Goal: Task Accomplishment & Management: Complete application form

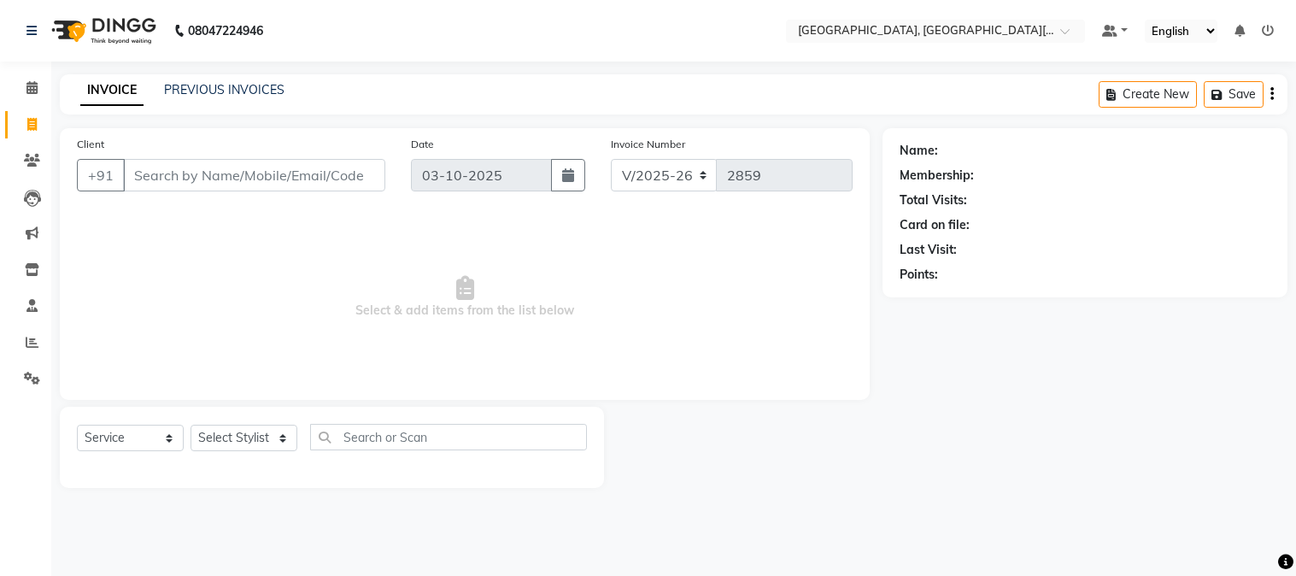
select select "4884"
select select "service"
click at [216, 439] on select "Select Stylist [PERSON_NAME] [PERSON_NAME] GAURAV gulshan [PERSON_NAME] Manager…" at bounding box center [243, 438] width 107 height 26
select select "89451"
click at [190, 425] on select "Select Stylist [PERSON_NAME] [PERSON_NAME] GAURAV gulshan [PERSON_NAME] Manager…" at bounding box center [243, 438] width 107 height 26
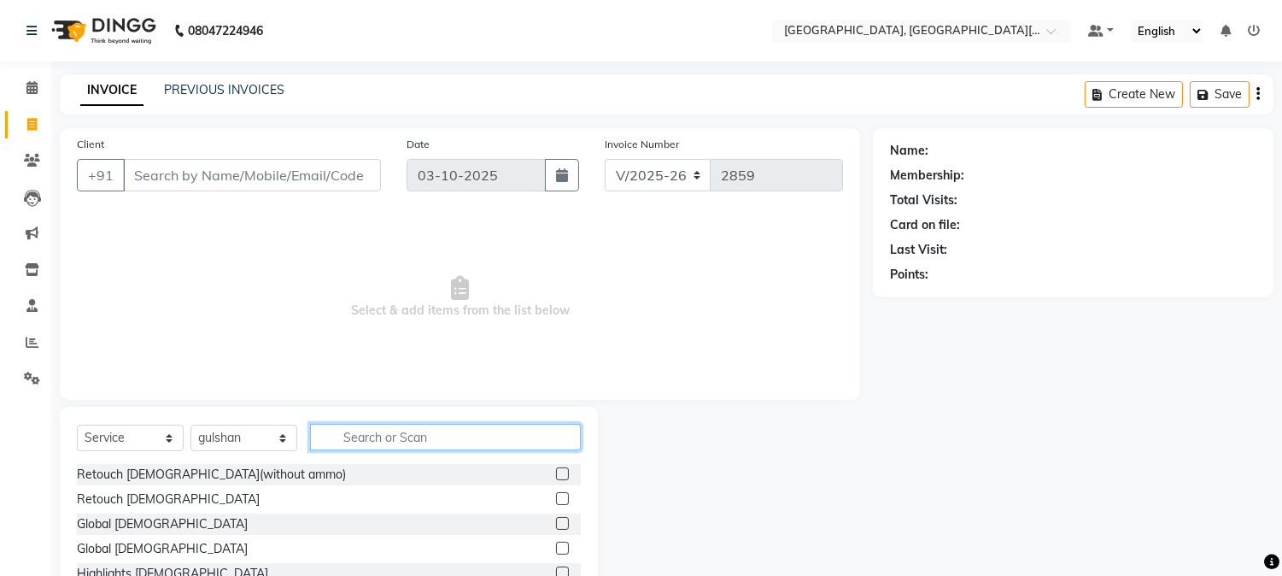
click at [380, 432] on input "text" at bounding box center [445, 437] width 271 height 26
type input "t"
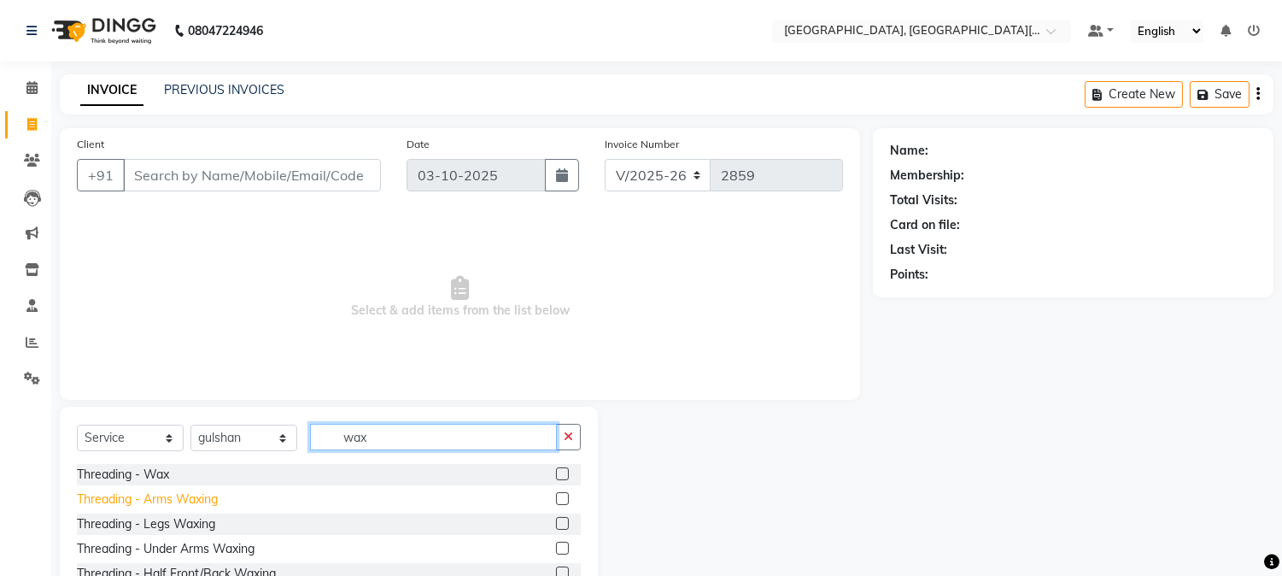
type input "wax"
click at [182, 505] on div "Threading - Arms Waxing" at bounding box center [147, 499] width 141 height 18
checkbox input "false"
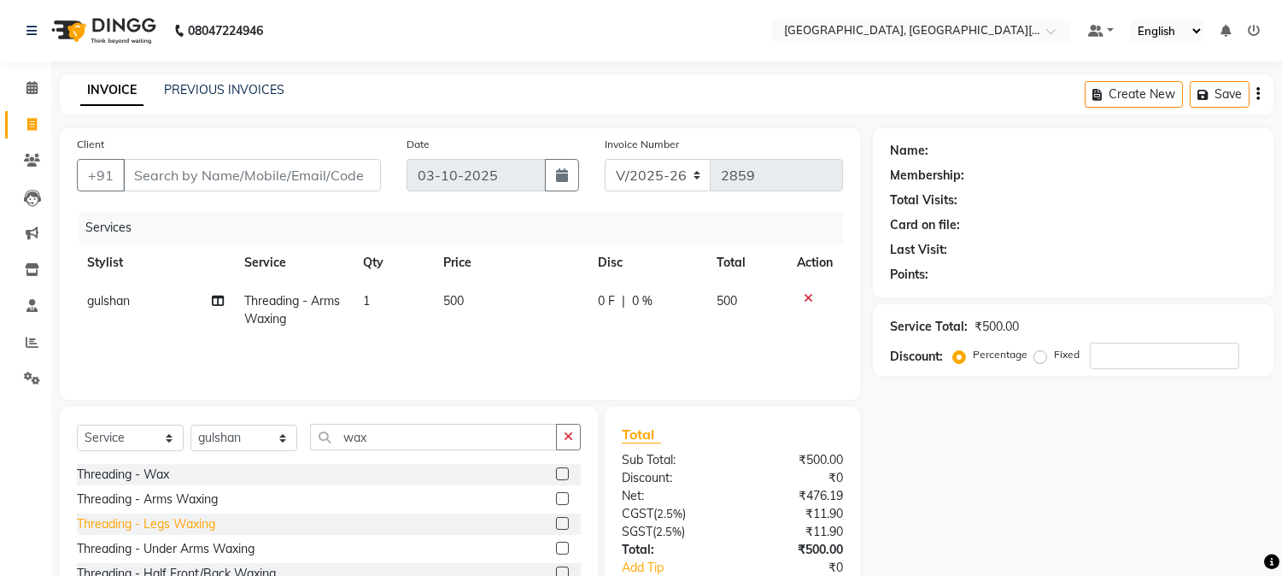
click at [190, 527] on div "Threading - Legs Waxing" at bounding box center [146, 524] width 138 height 18
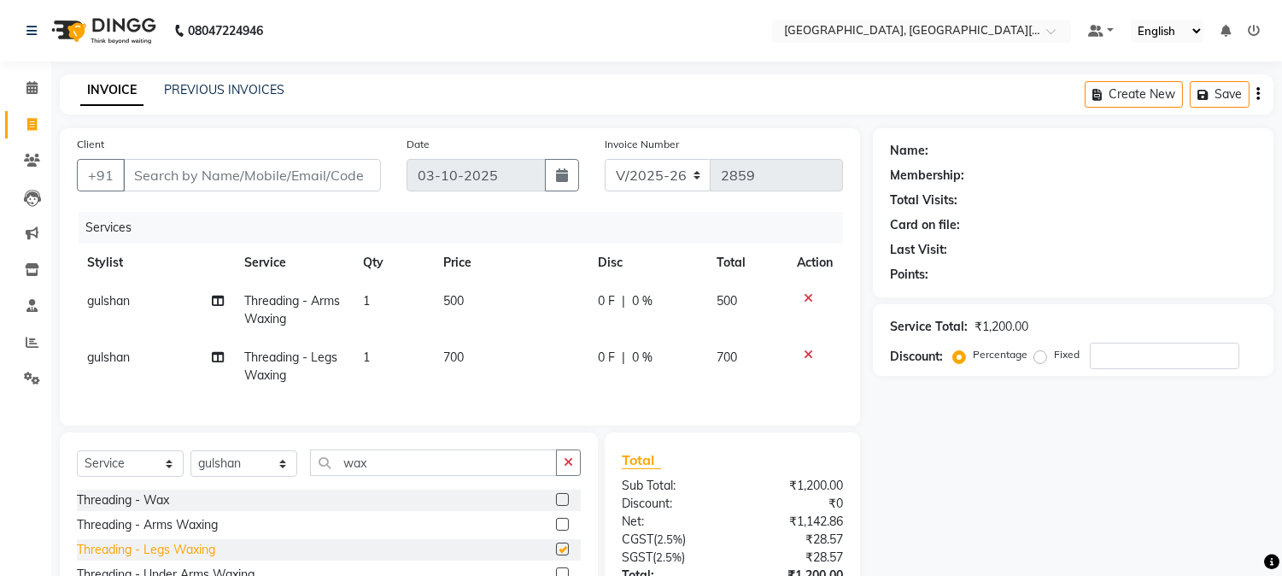
checkbox input "false"
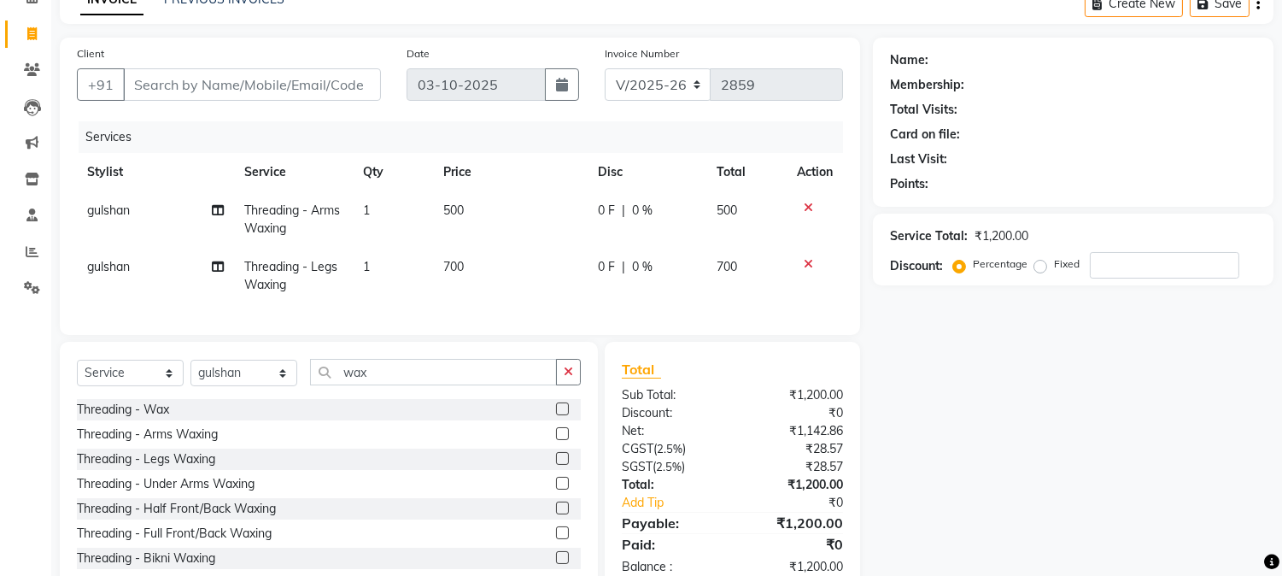
scroll to position [148, 0]
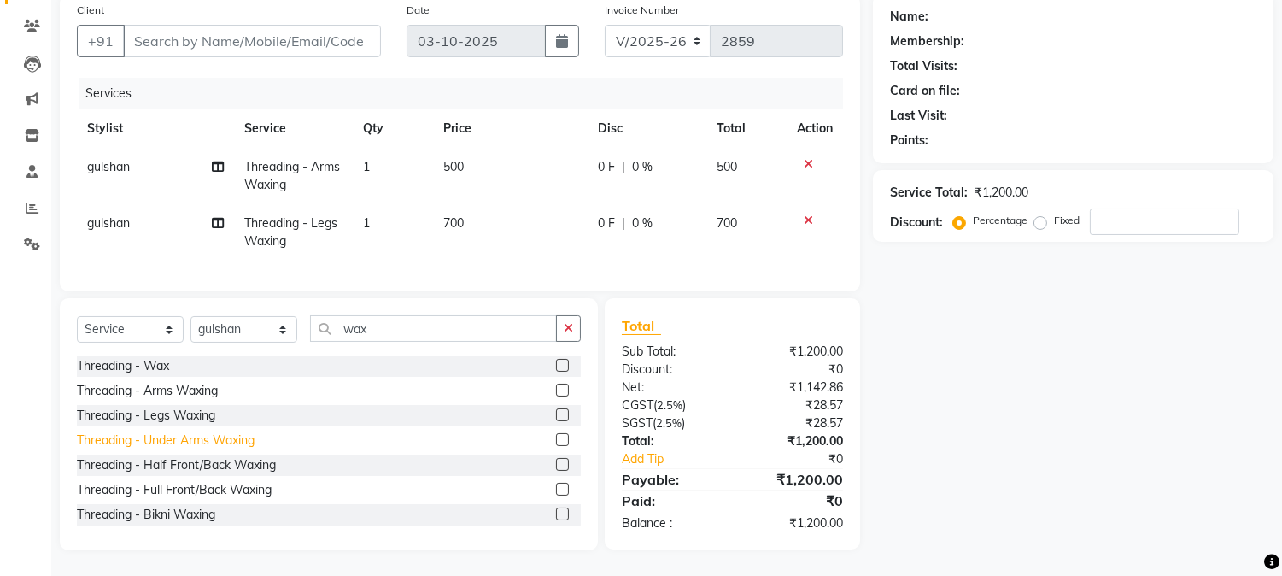
click at [191, 441] on div "Threading - Under Arms Waxing" at bounding box center [166, 440] width 178 height 18
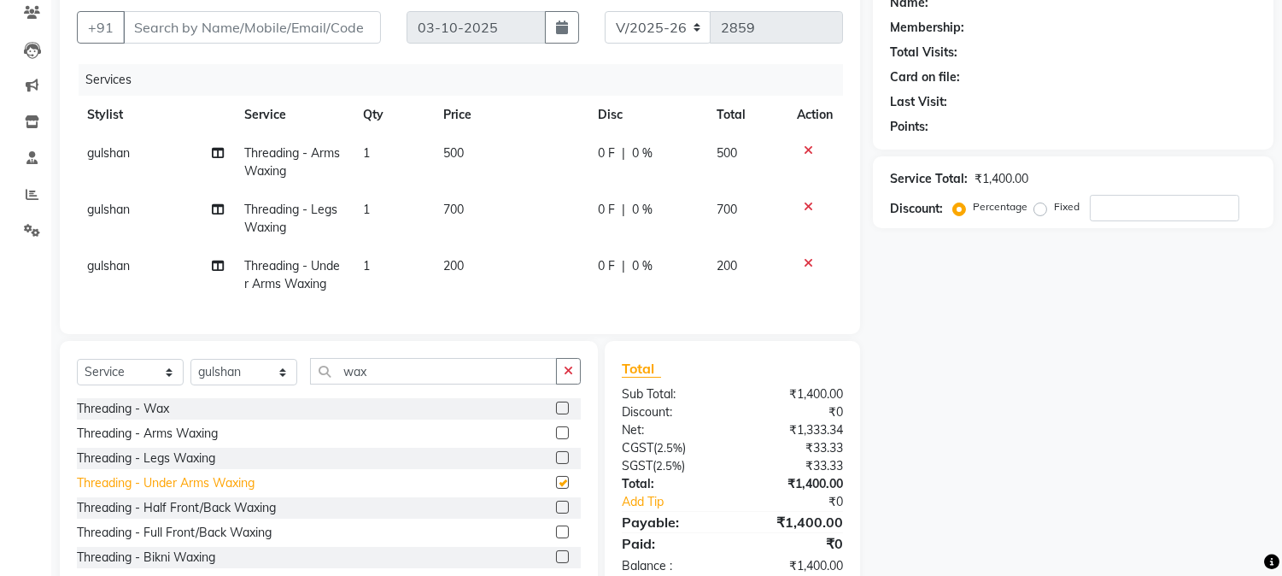
checkbox input "false"
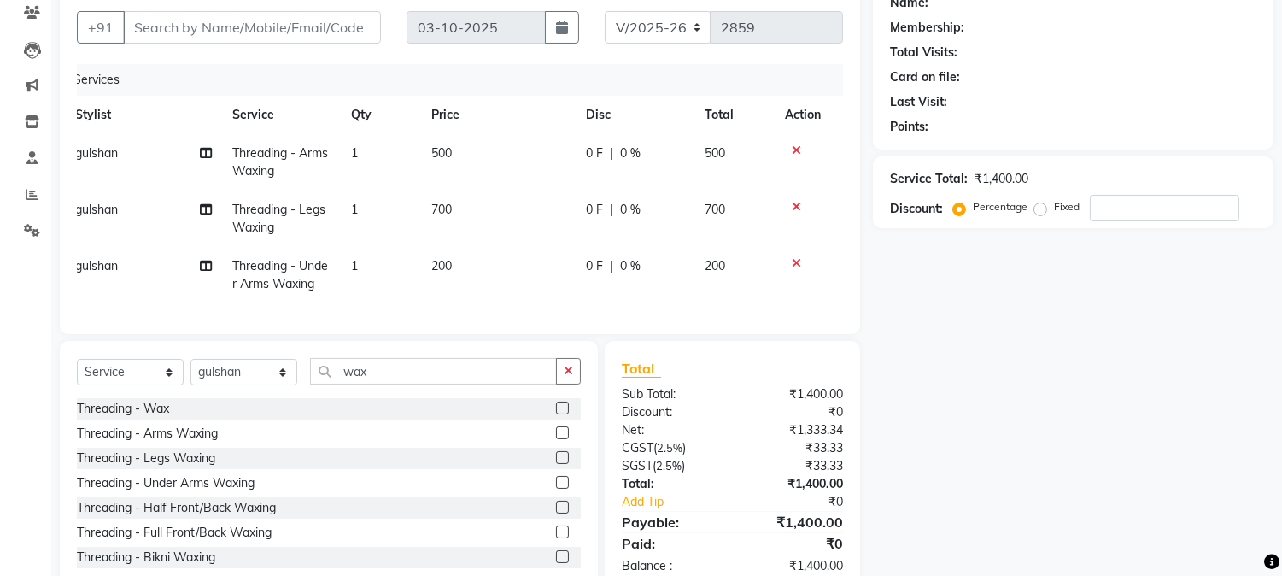
scroll to position [0, 0]
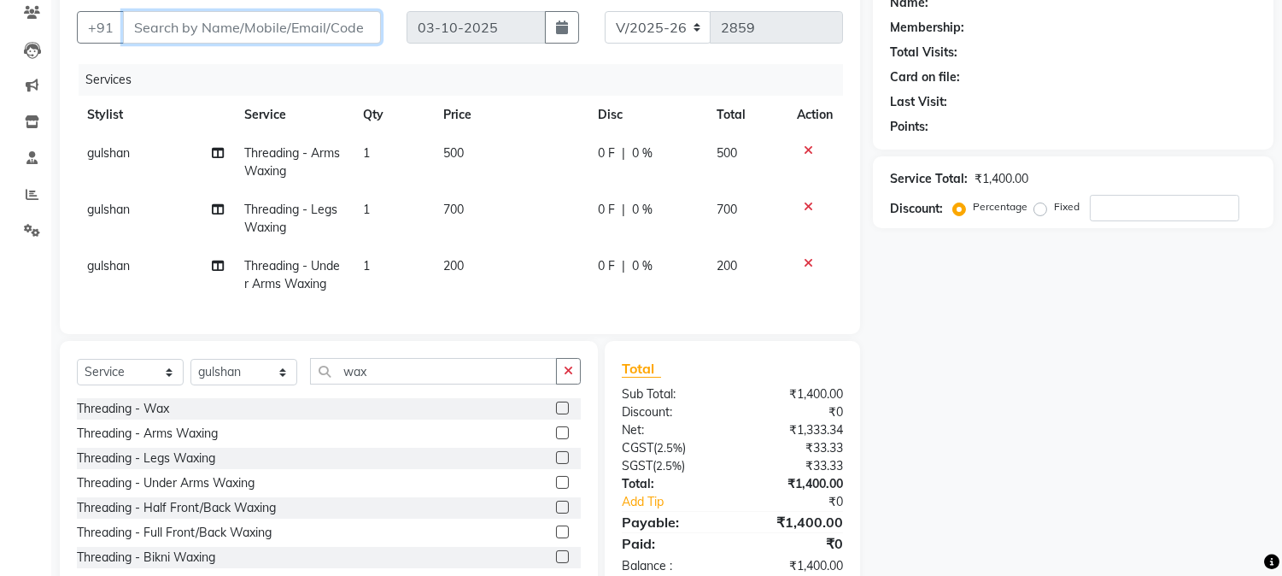
click at [279, 21] on input "Client" at bounding box center [252, 27] width 258 height 32
type input "9"
type input "0"
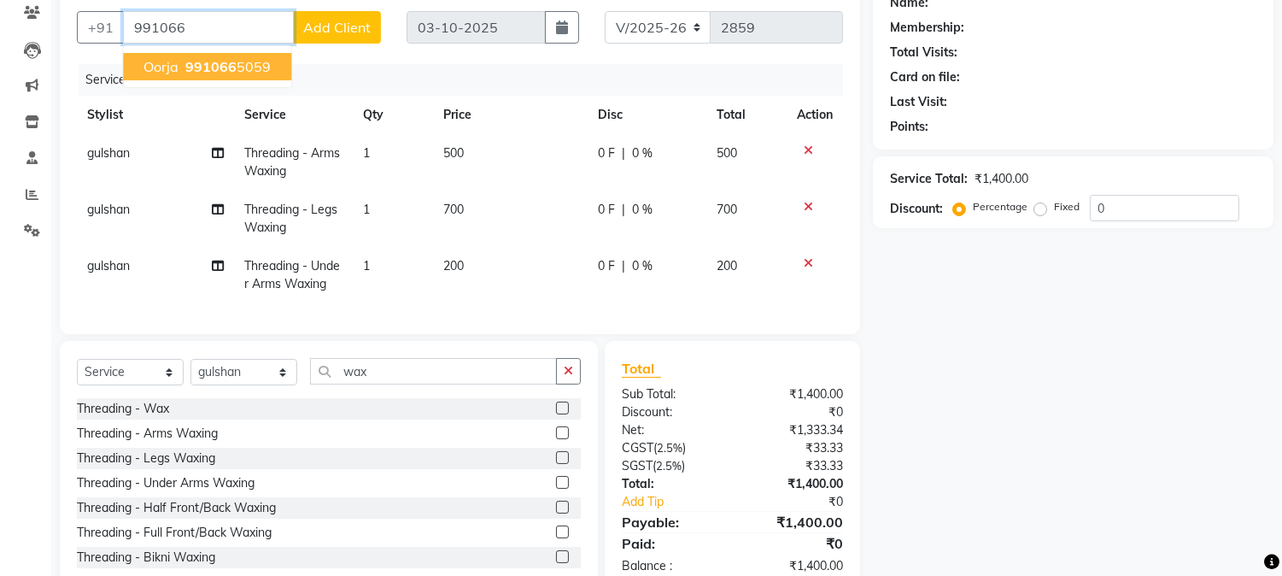
click at [250, 70] on ngb-highlight "991066 5059" at bounding box center [226, 66] width 89 height 17
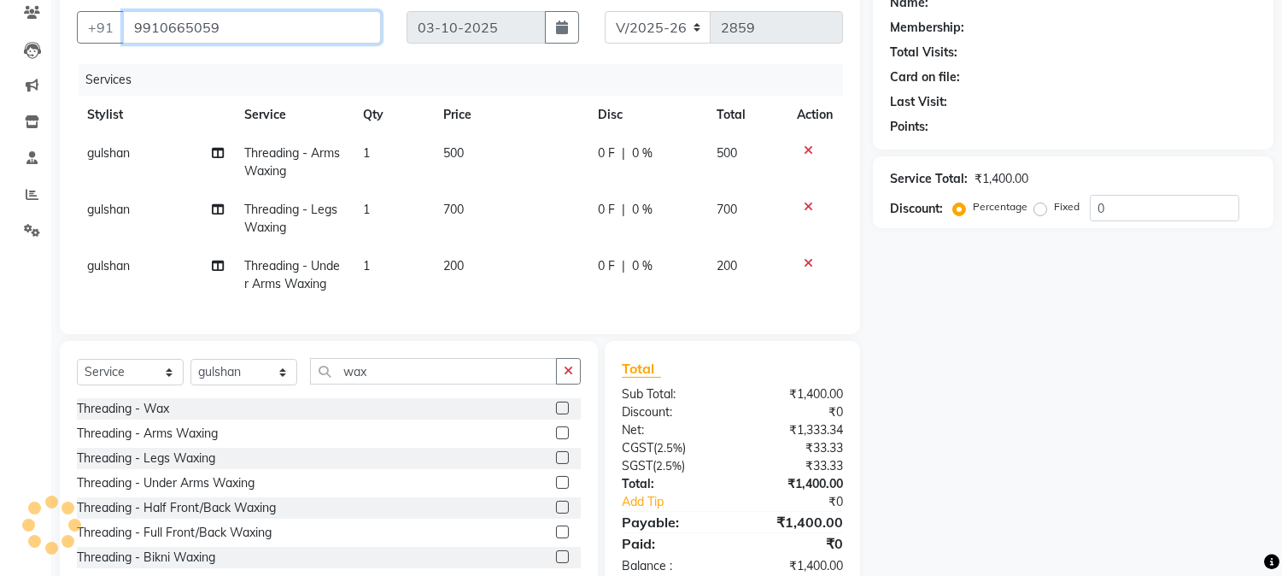
type input "9910665059"
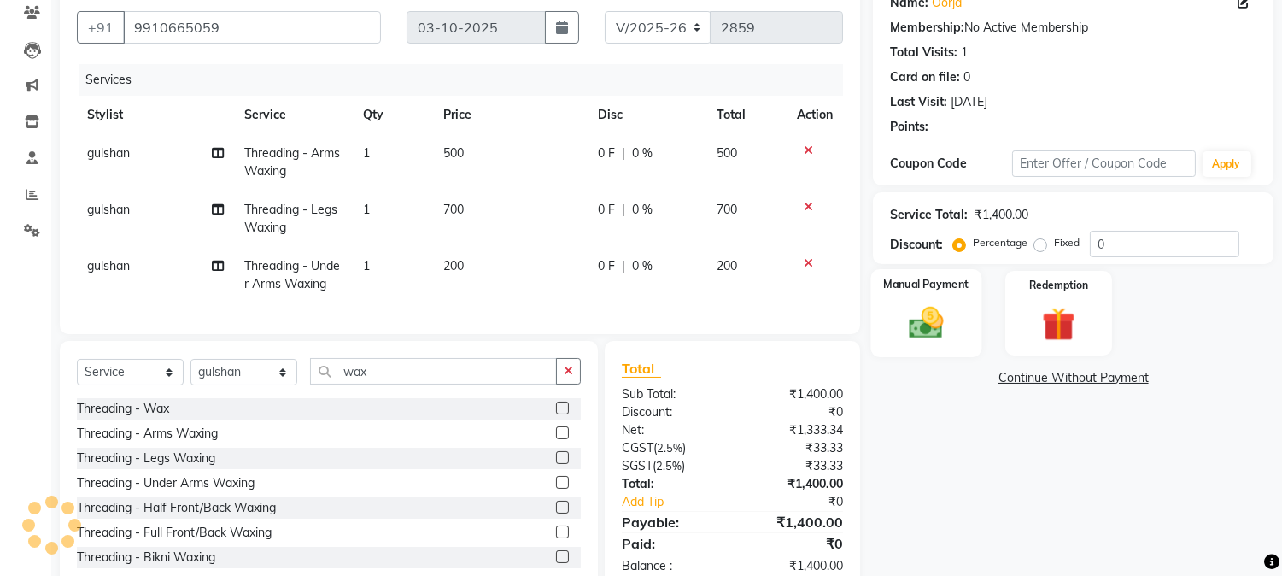
click at [929, 320] on img at bounding box center [927, 323] width 56 height 40
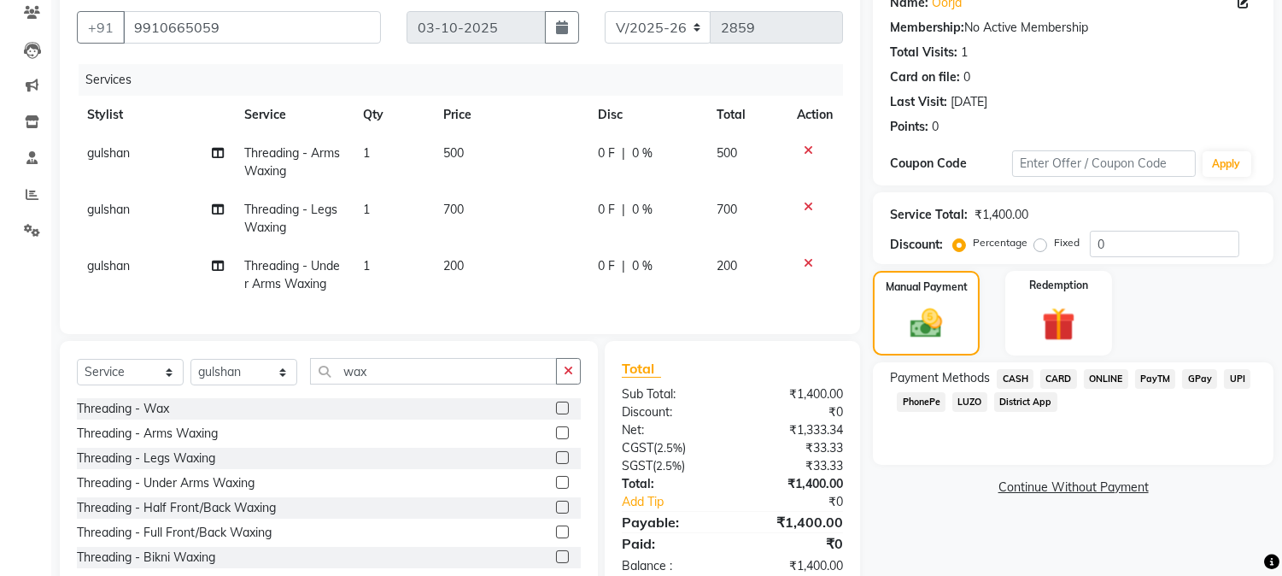
drag, startPoint x: 1234, startPoint y: 390, endPoint x: 1240, endPoint y: 382, distance: 10.4
click at [1240, 382] on div "UPI" at bounding box center [1233, 380] width 33 height 23
click at [1240, 382] on span "UPI" at bounding box center [1237, 379] width 26 height 20
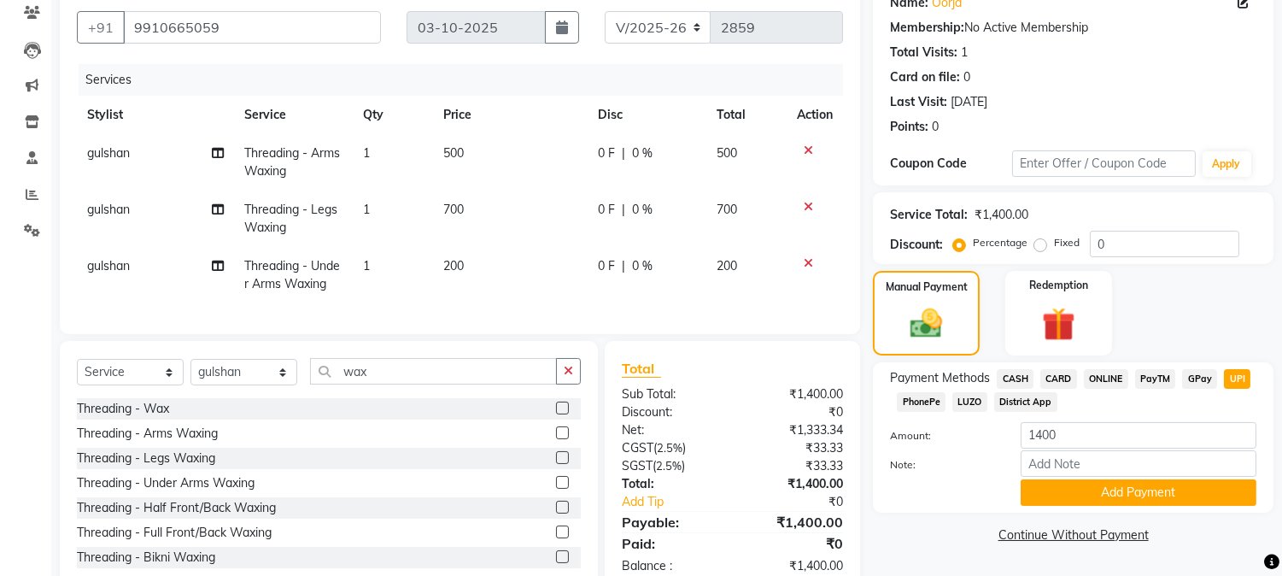
click at [1125, 510] on div "Payment Methods CASH CARD ONLINE PayTM GPay UPI PhonePe LUZO District App Amoun…" at bounding box center [1073, 437] width 401 height 150
click at [1151, 495] on button "Add Payment" at bounding box center [1139, 492] width 236 height 26
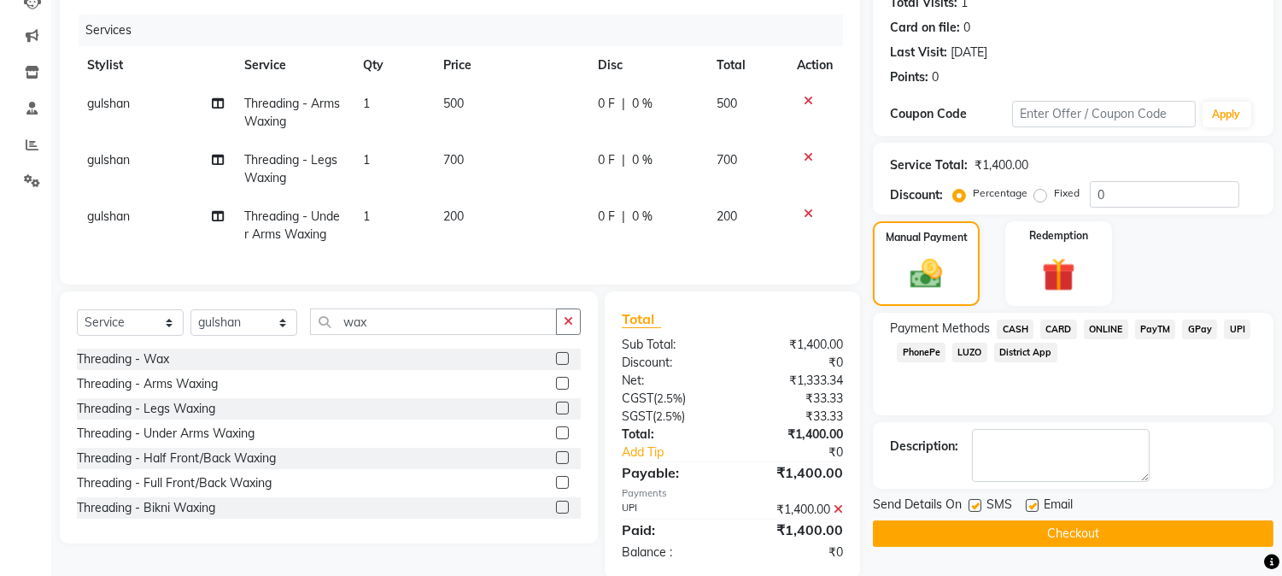
scroll to position [239, 0]
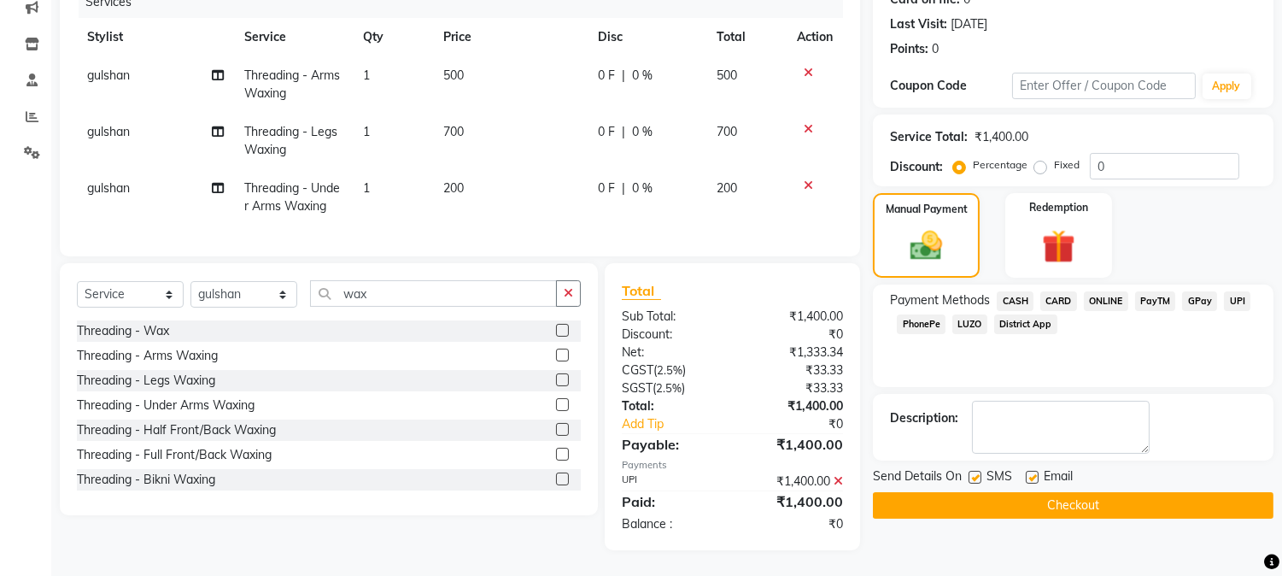
click at [1094, 492] on button "Checkout" at bounding box center [1073, 505] width 401 height 26
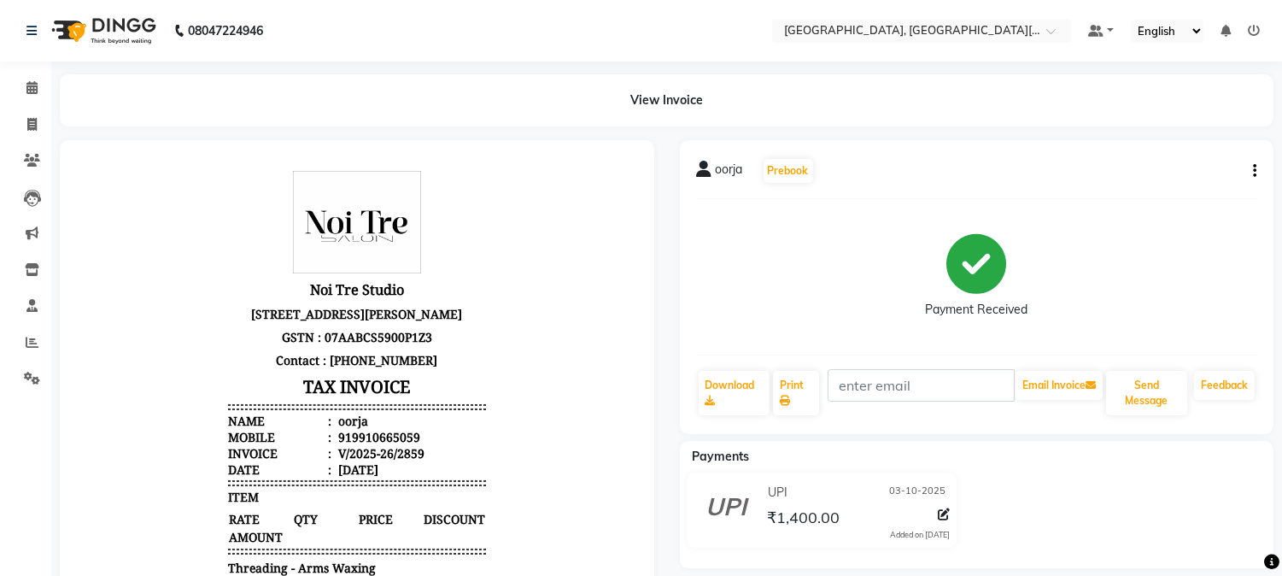
click at [149, 104] on div "View Invoice" at bounding box center [667, 100] width 1214 height 52
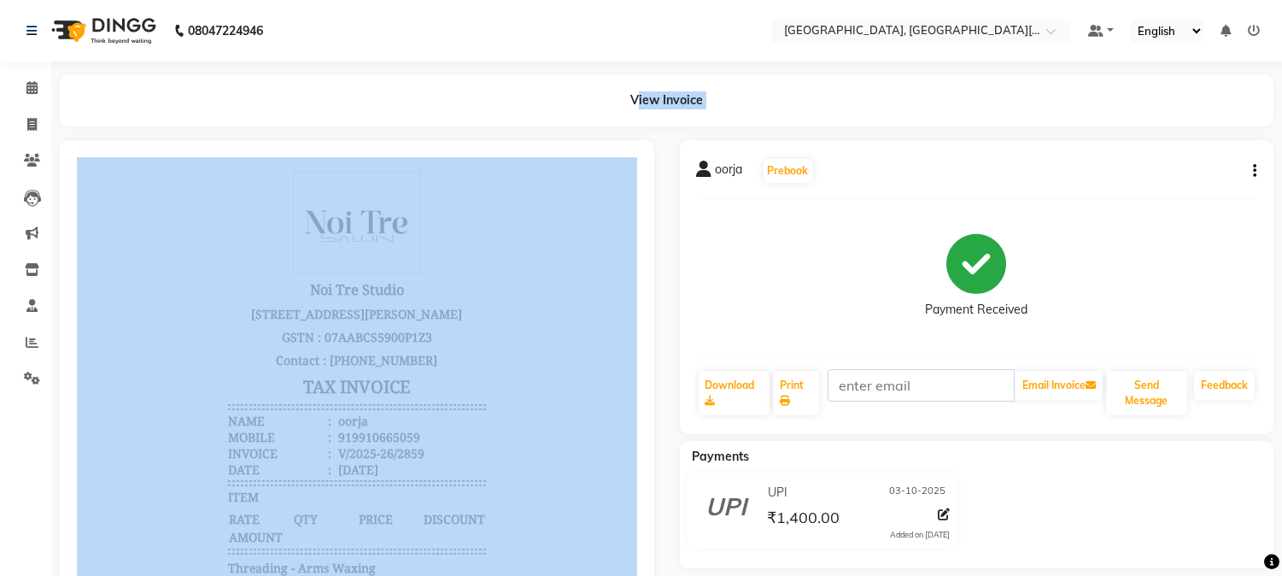
click at [149, 104] on div "View Invoice" at bounding box center [667, 100] width 1214 height 52
click at [161, 98] on div "View Invoice" at bounding box center [667, 100] width 1214 height 52
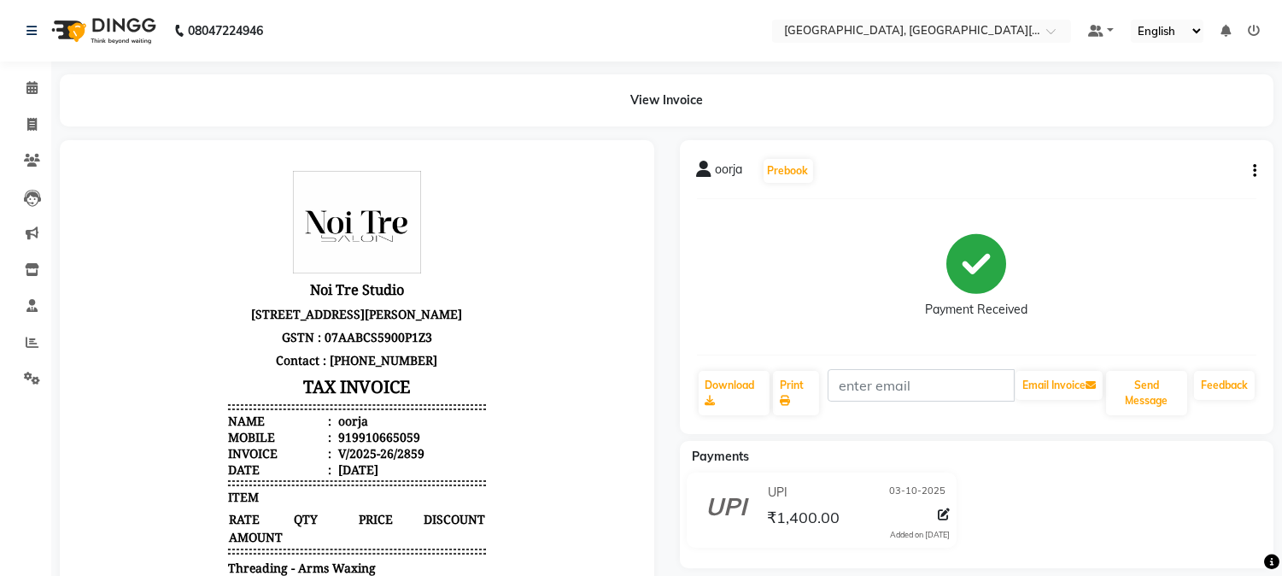
click at [161, 98] on div "View Invoice" at bounding box center [667, 100] width 1214 height 52
click at [19, 88] on span at bounding box center [32, 89] width 30 height 20
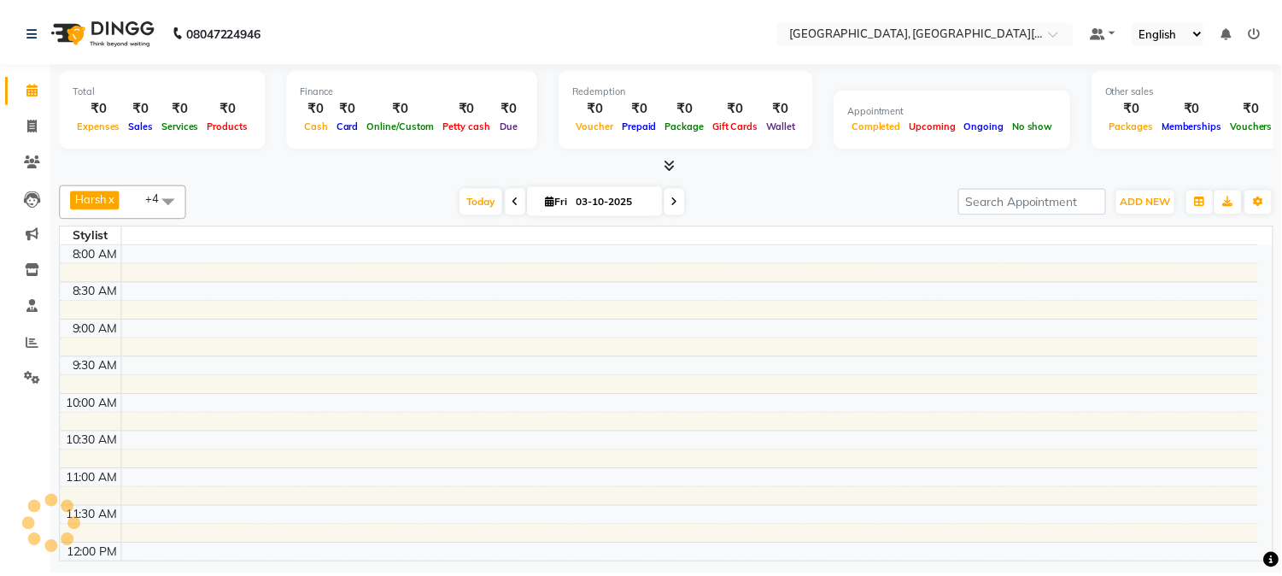
scroll to position [454, 0]
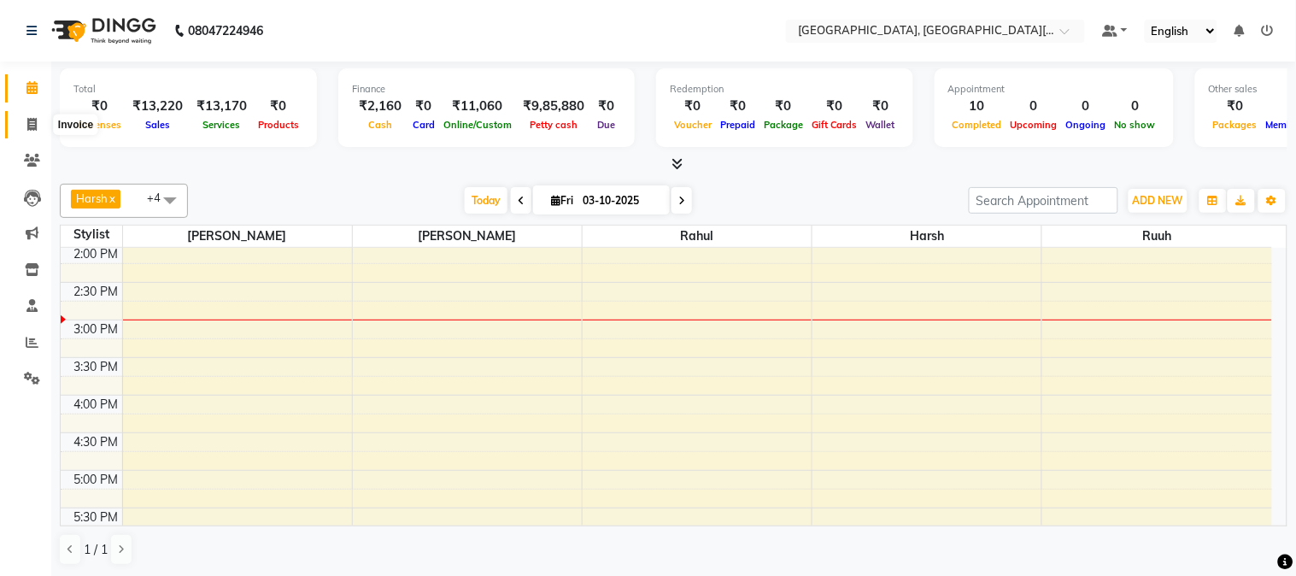
click at [39, 131] on span at bounding box center [32, 125] width 30 height 20
select select "service"
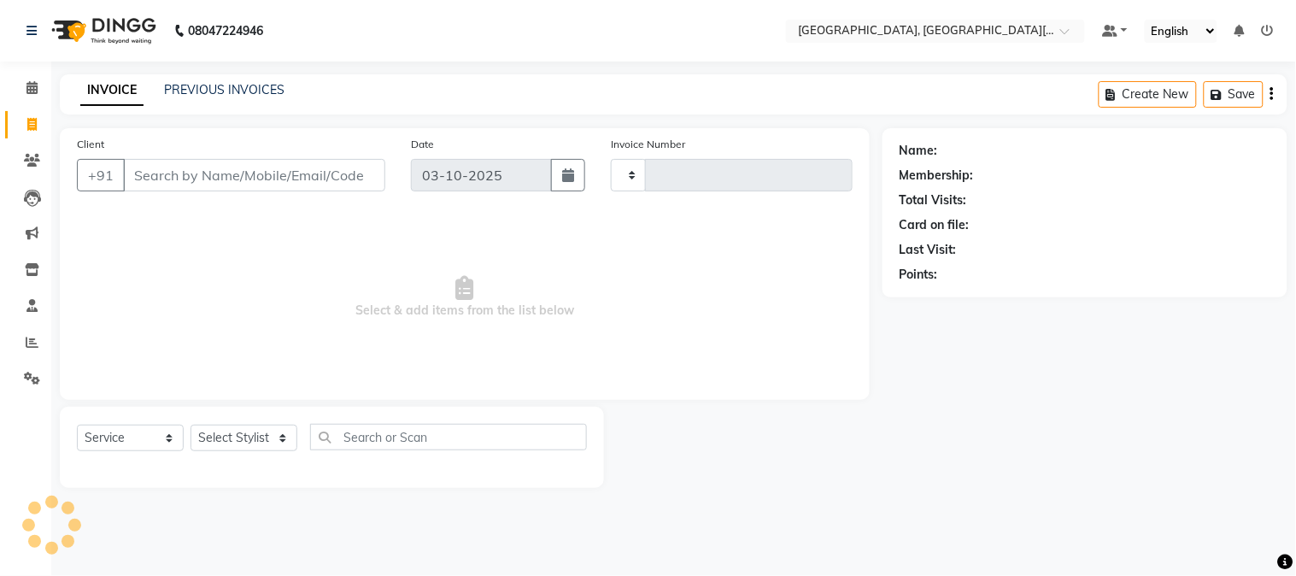
click at [39, 131] on span at bounding box center [32, 125] width 30 height 20
select select "4884"
select select "service"
click at [39, 131] on span at bounding box center [32, 125] width 30 height 20
select select "4884"
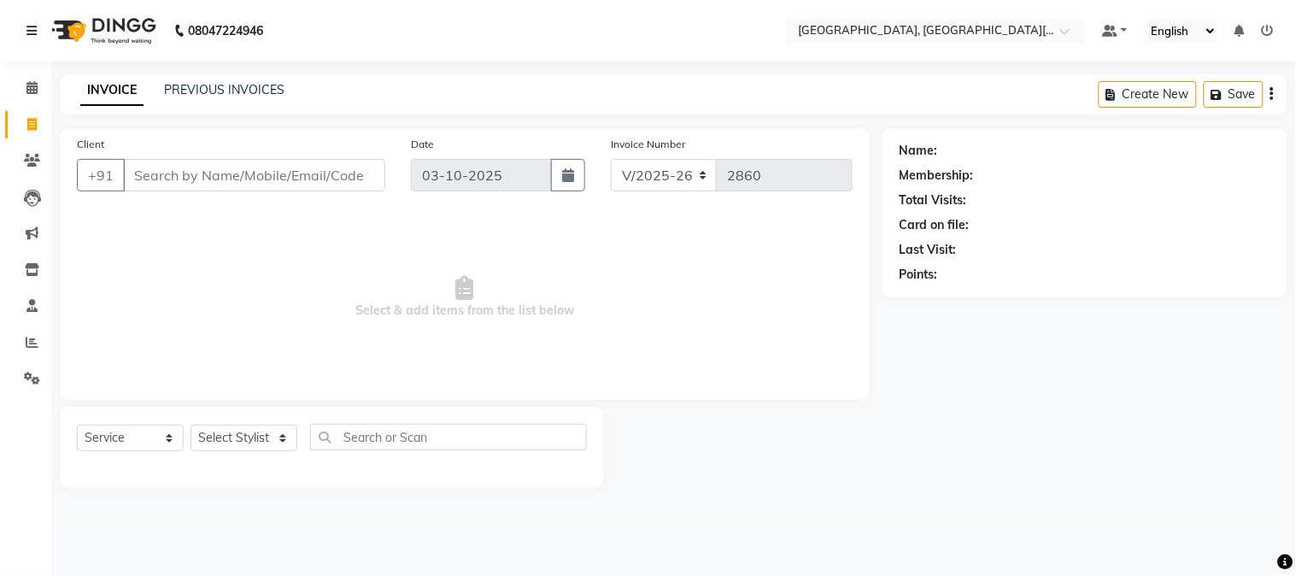
select select "service"
click at [232, 424] on div "Select Service Product Membership Package Voucher Prepaid Gift Card Select Styl…" at bounding box center [332, 444] width 510 height 40
click at [228, 454] on div "Select Service Product Membership Package Voucher Prepaid Gift Card Select Styl…" at bounding box center [332, 444] width 510 height 40
click at [255, 440] on select "Select Stylist [PERSON_NAME] [PERSON_NAME] GAURAV gulshan [PERSON_NAME] Manager…" at bounding box center [243, 438] width 107 height 26
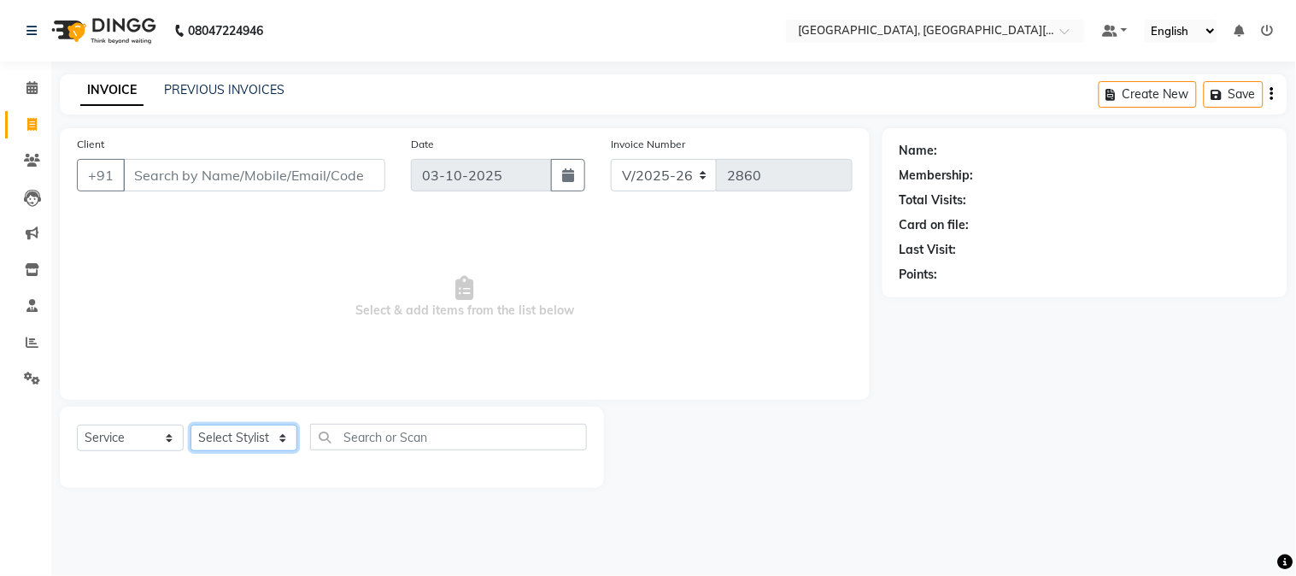
select select "36851"
click at [190, 425] on select "Select Stylist [PERSON_NAME] [PERSON_NAME] GAURAV gulshan [PERSON_NAME] Manager…" at bounding box center [243, 438] width 107 height 26
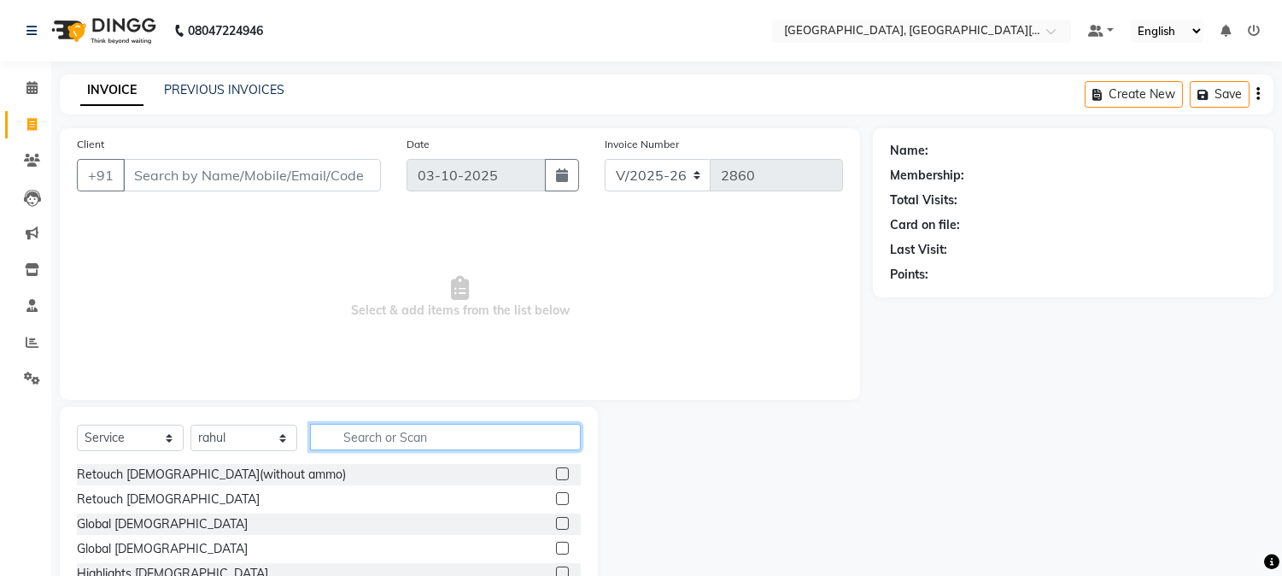
click at [431, 431] on input "text" at bounding box center [445, 437] width 271 height 26
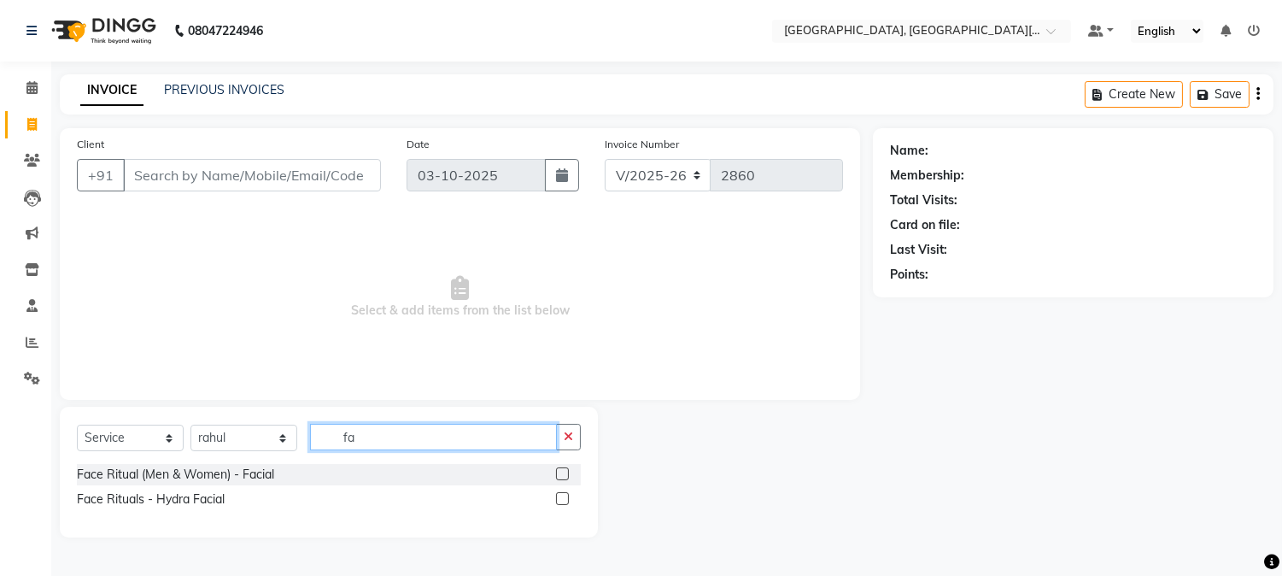
type input "f"
type input "o3"
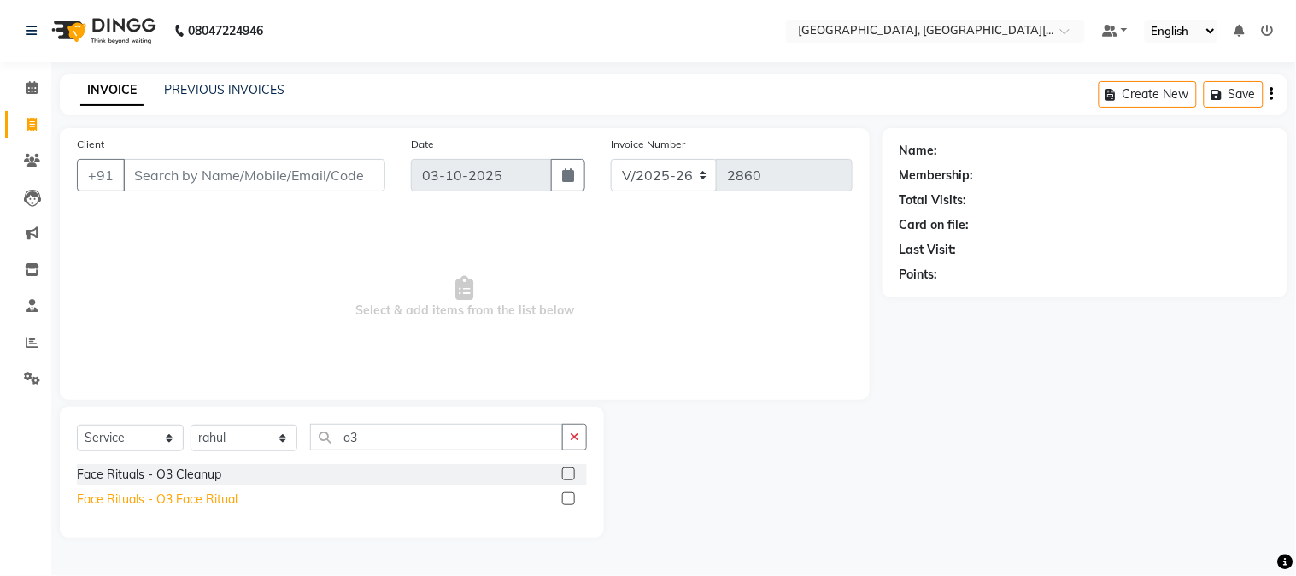
click at [194, 491] on div "Face Rituals - O3 Face Ritual" at bounding box center [157, 499] width 161 height 18
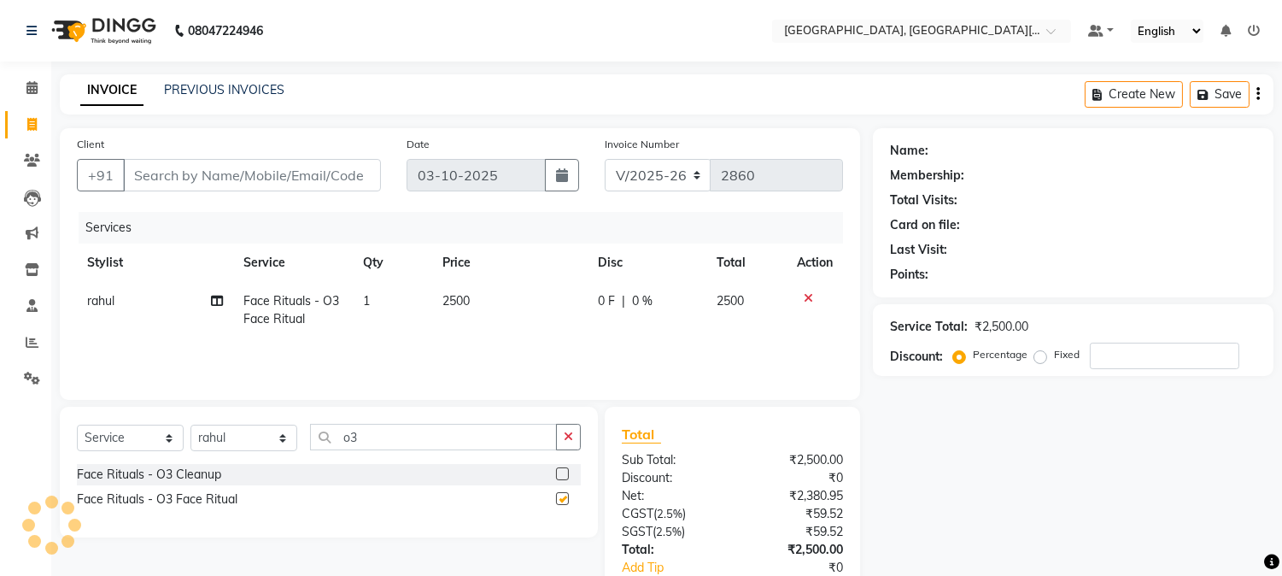
checkbox input "false"
click at [516, 302] on td "2500" at bounding box center [509, 310] width 155 height 56
select select "36851"
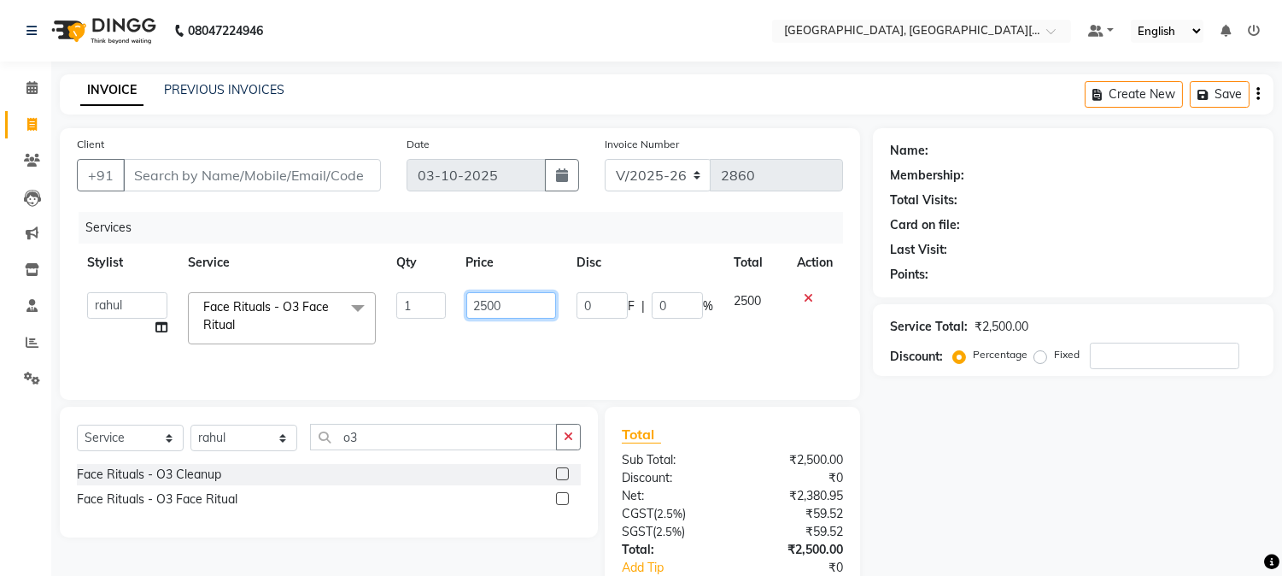
click at [516, 303] on input "2500" at bounding box center [511, 305] width 90 height 26
type input "2"
type input "3000"
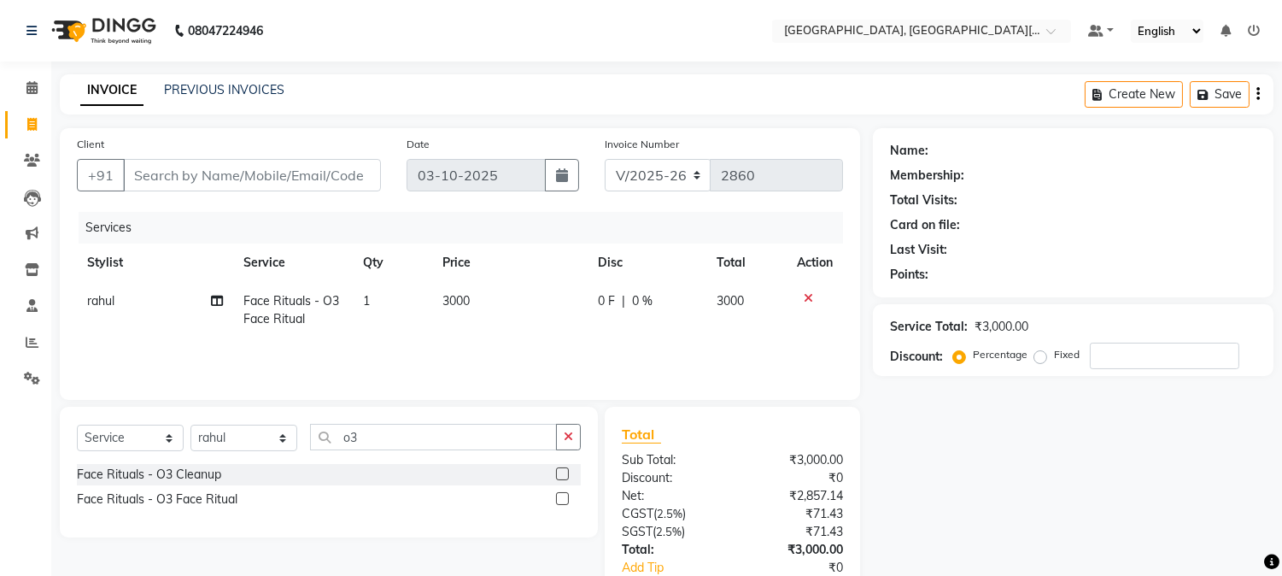
click at [552, 347] on div "Services Stylist Service Qty Price Disc Total Action rahul Face Rituals - O3 Fa…" at bounding box center [460, 297] width 766 height 171
click at [566, 436] on icon "button" at bounding box center [568, 437] width 9 height 12
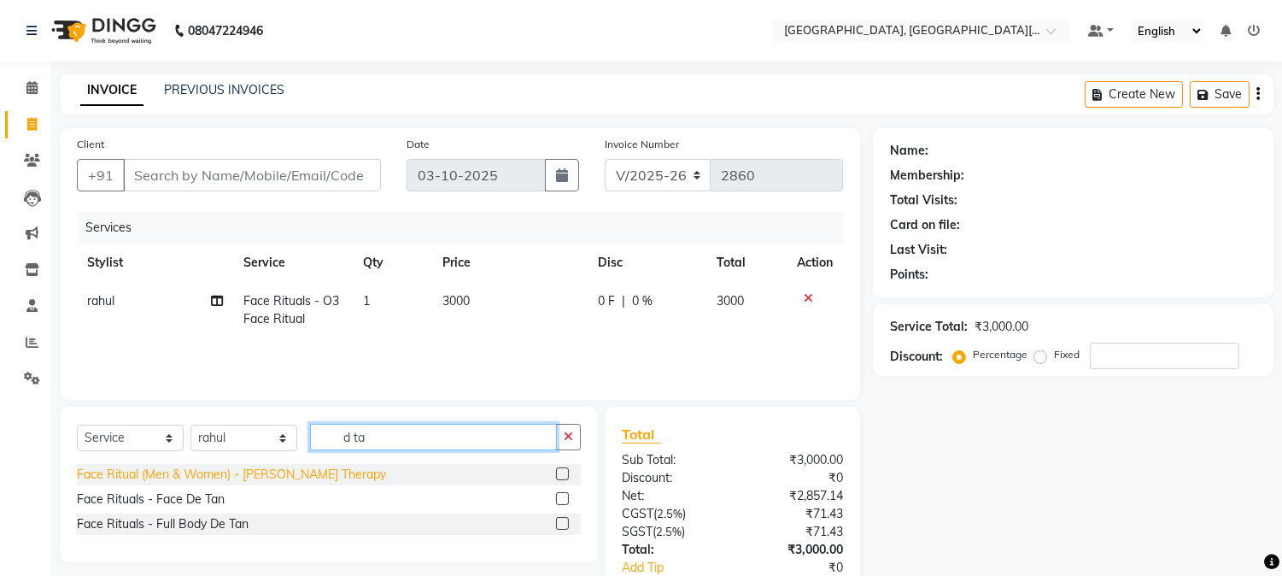
type input "d ta"
click at [275, 470] on div "Face Ritual (Men & Women) - [PERSON_NAME] Therapy" at bounding box center [231, 475] width 309 height 18
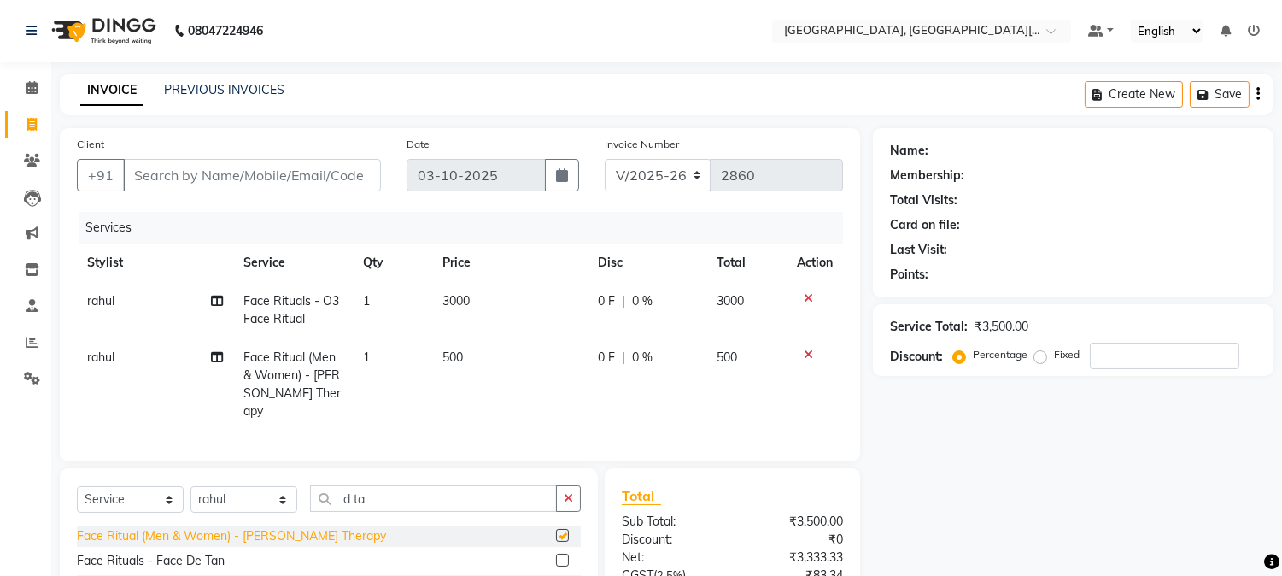
checkbox input "false"
click at [501, 370] on td "500" at bounding box center [509, 384] width 155 height 92
select select "36851"
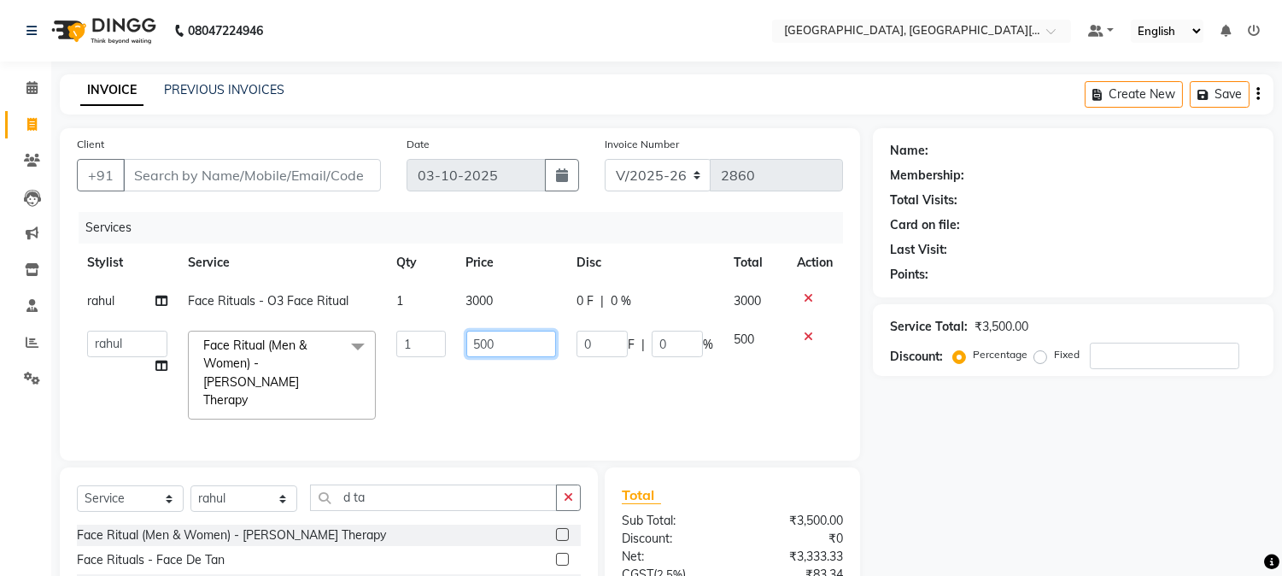
click at [513, 348] on input "500" at bounding box center [511, 344] width 90 height 26
type input "5"
type input "1500"
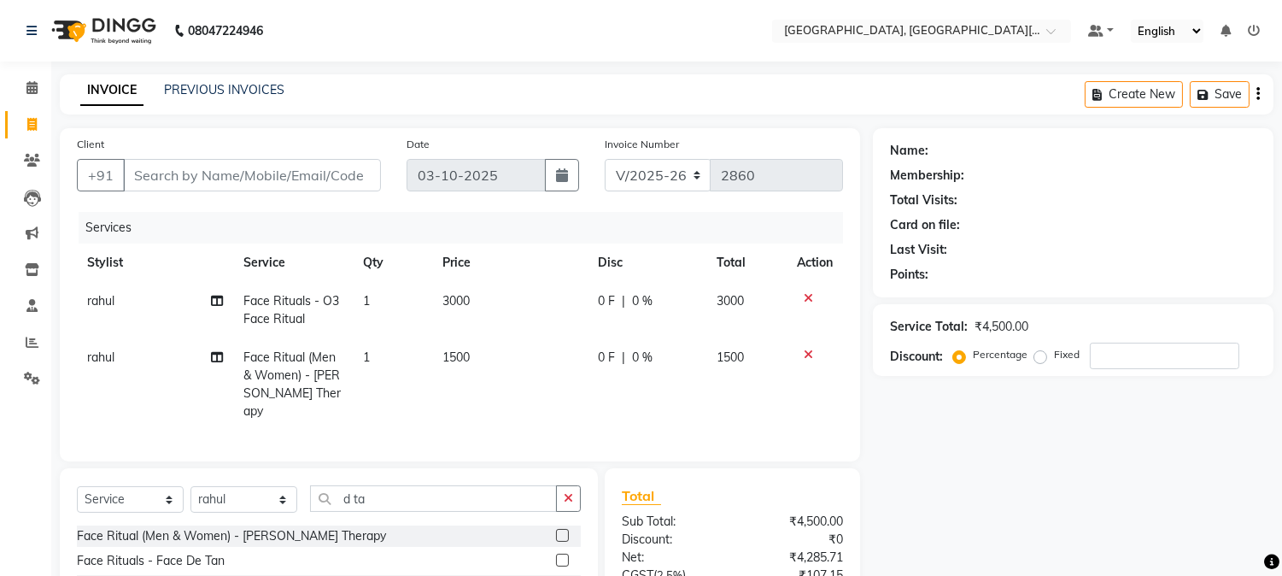
click at [519, 363] on td "1500" at bounding box center [509, 384] width 155 height 92
select select "36851"
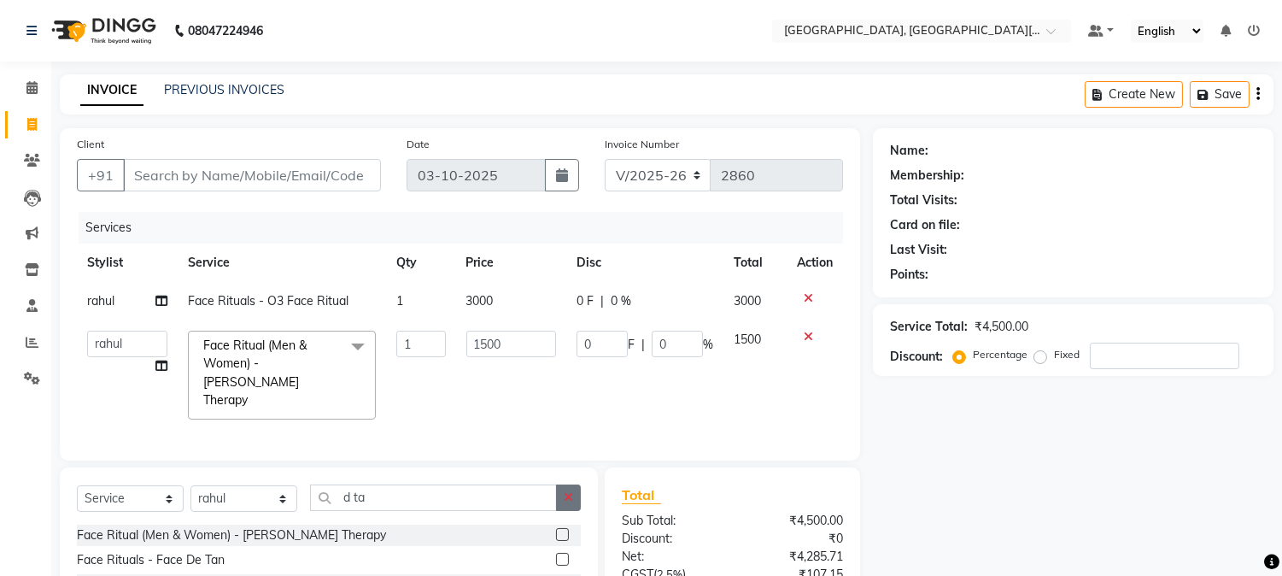
click at [579, 498] on button "button" at bounding box center [568, 497] width 25 height 26
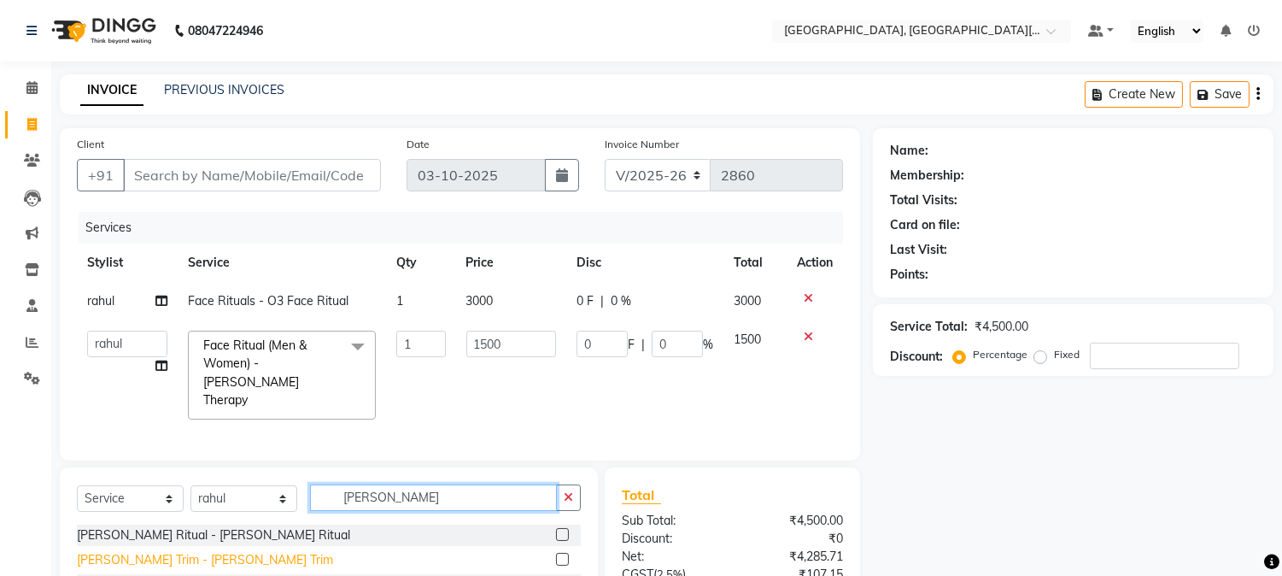
type input "[PERSON_NAME]"
click at [172, 553] on div "[PERSON_NAME] Trim - [PERSON_NAME] Trim" at bounding box center [205, 560] width 256 height 18
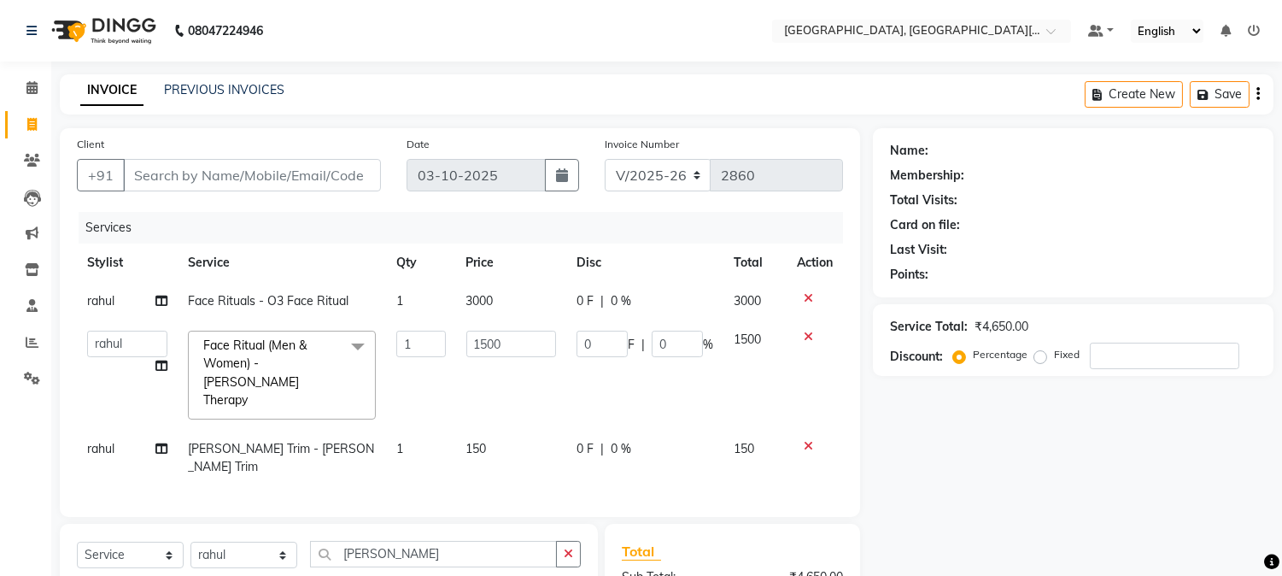
checkbox input "false"
click at [790, 404] on td at bounding box center [815, 374] width 56 height 109
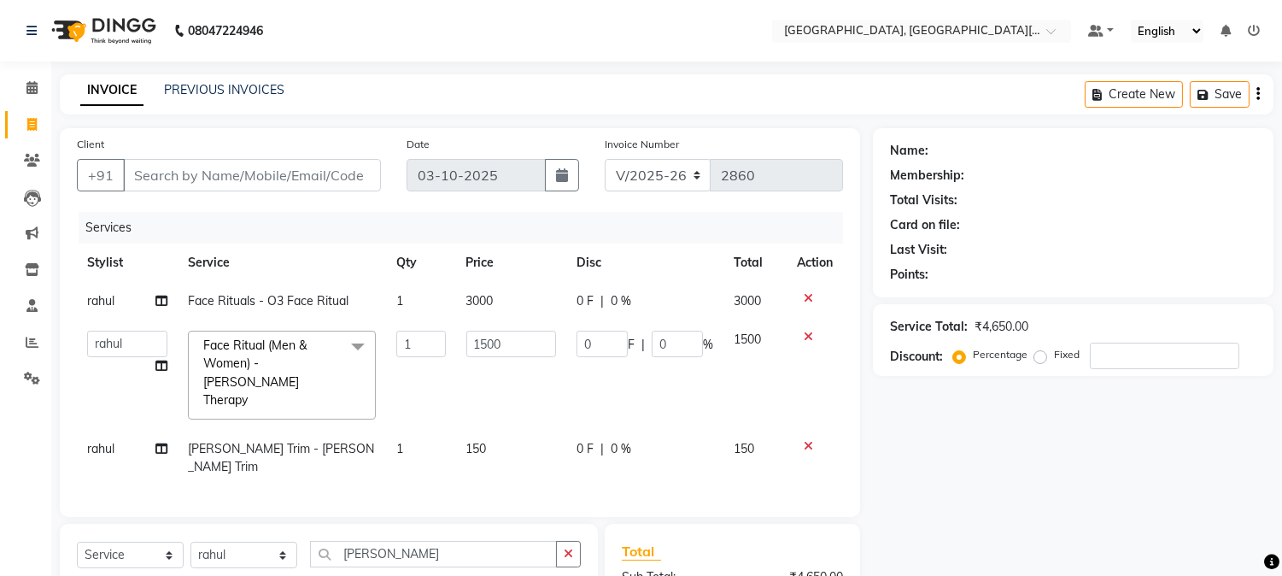
click at [790, 404] on td at bounding box center [815, 374] width 56 height 109
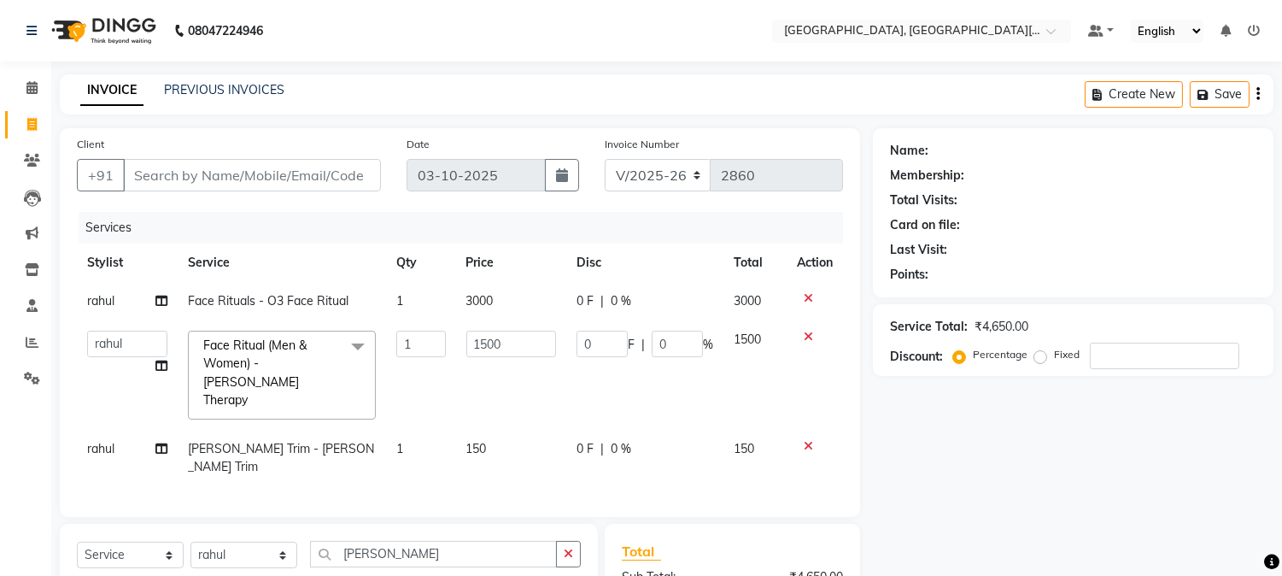
click at [790, 404] on td at bounding box center [815, 374] width 56 height 109
click at [807, 440] on icon at bounding box center [808, 446] width 9 height 12
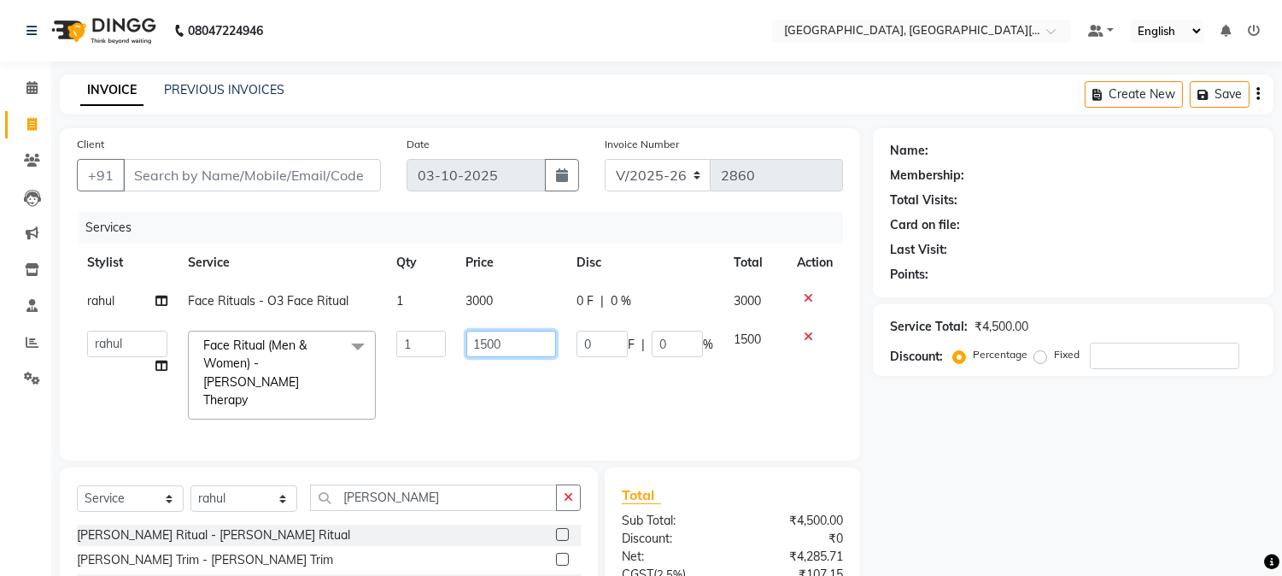
click at [523, 349] on input "1500" at bounding box center [511, 344] width 90 height 26
type input "1"
type input "1000"
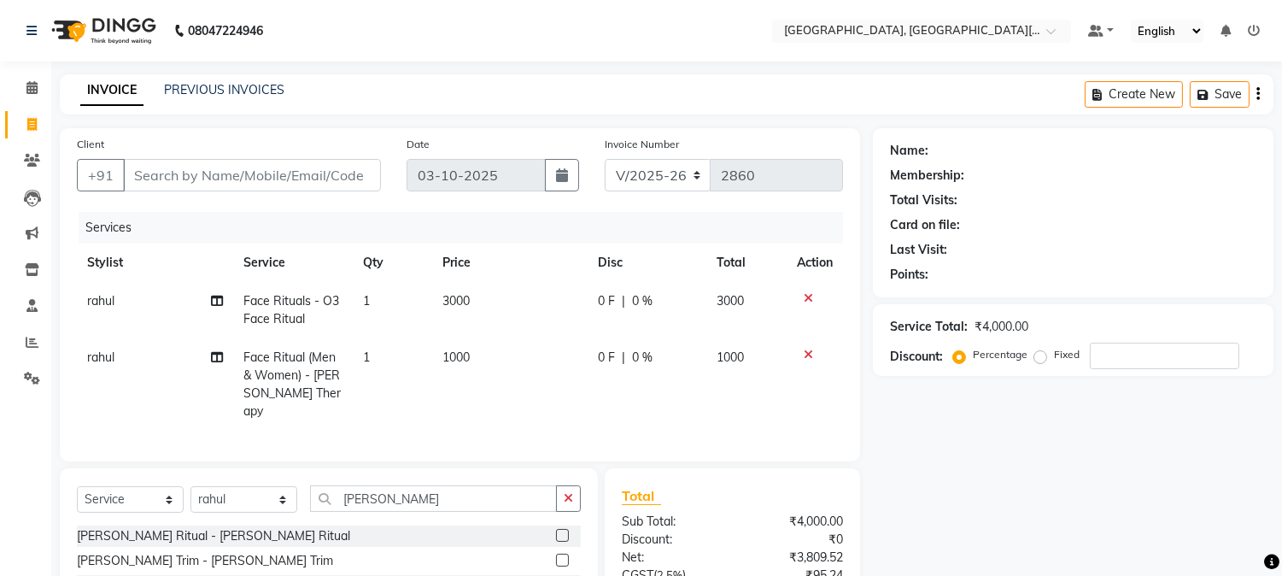
click at [510, 391] on td "1000" at bounding box center [509, 384] width 155 height 92
select select "36851"
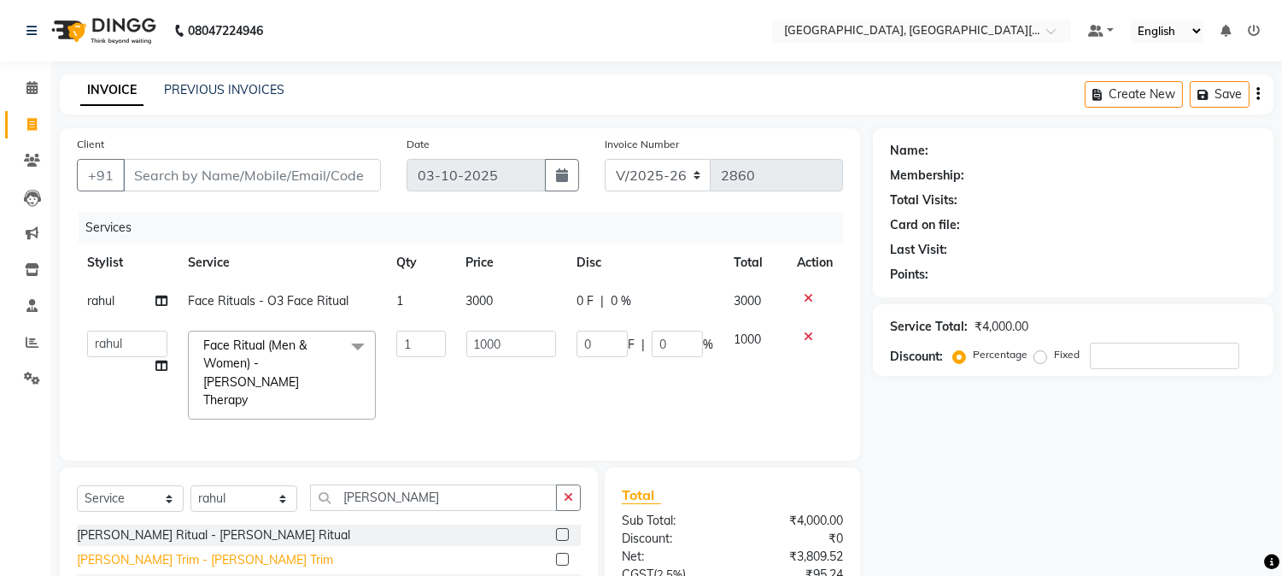
click at [176, 551] on div "[PERSON_NAME] Trim - [PERSON_NAME] Trim" at bounding box center [205, 560] width 256 height 18
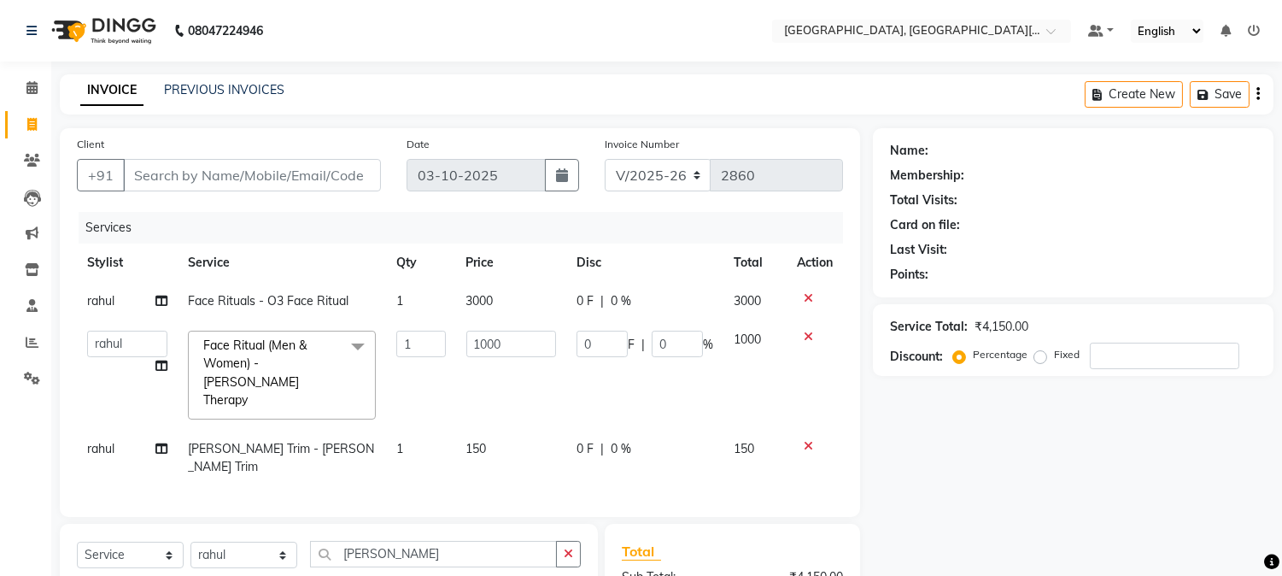
checkbox input "false"
click at [265, 177] on input "Client" at bounding box center [252, 175] width 258 height 32
type input "9"
type input "0"
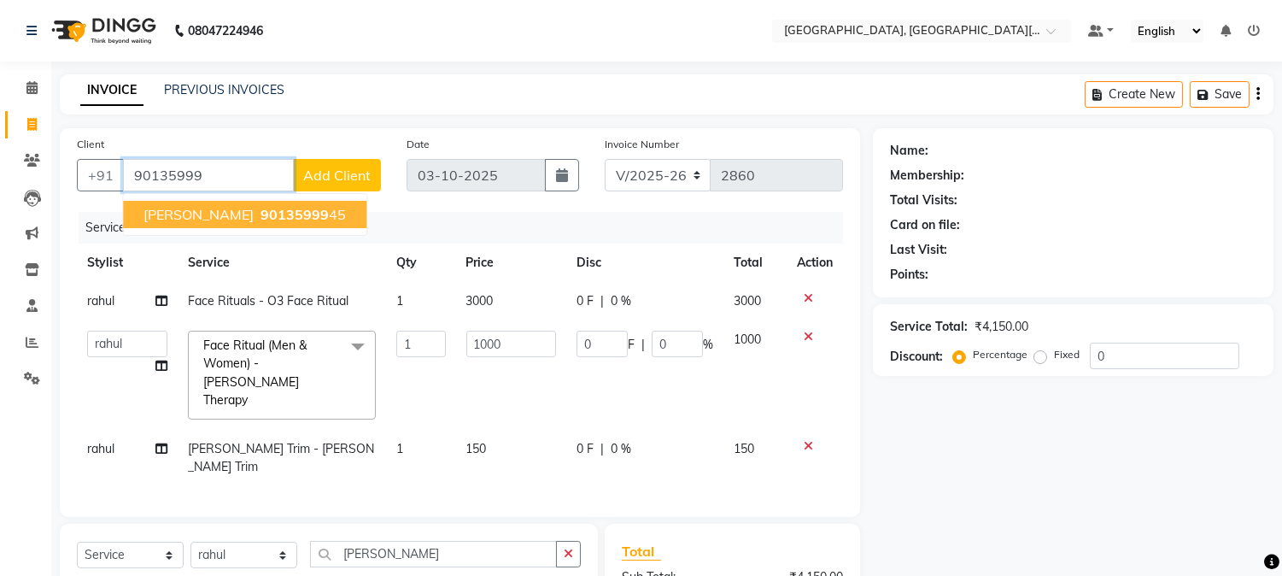
click at [261, 206] on span "90135999" at bounding box center [295, 214] width 68 height 17
type input "9013599945"
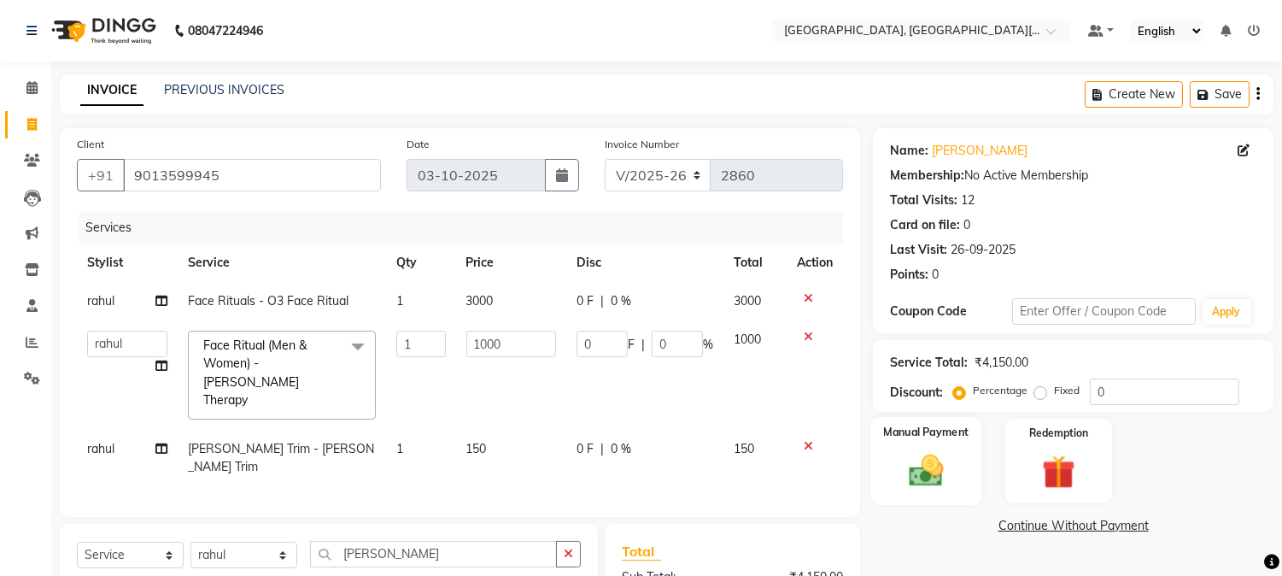
click at [946, 471] on img at bounding box center [927, 471] width 56 height 40
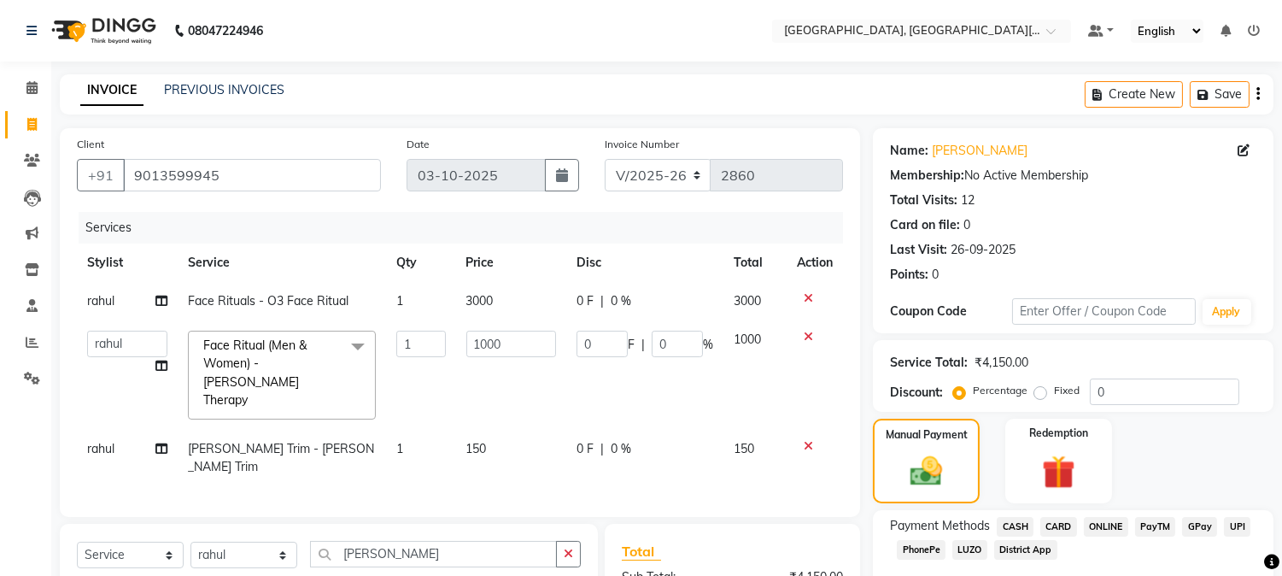
click at [1228, 524] on span "UPI" at bounding box center [1237, 527] width 26 height 20
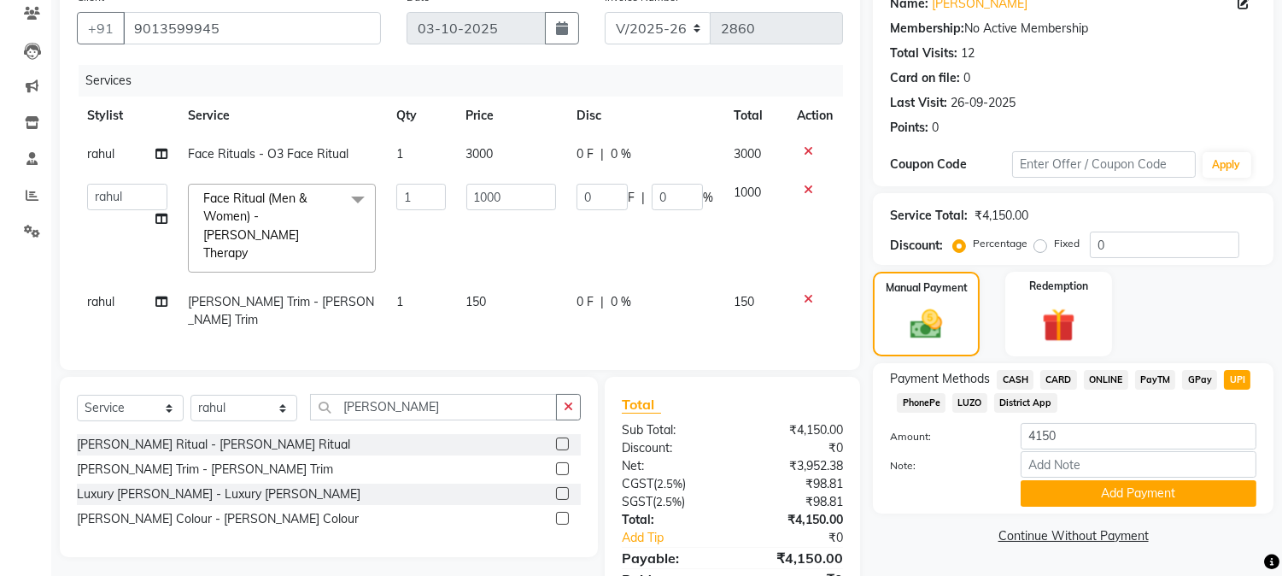
scroll to position [202, 0]
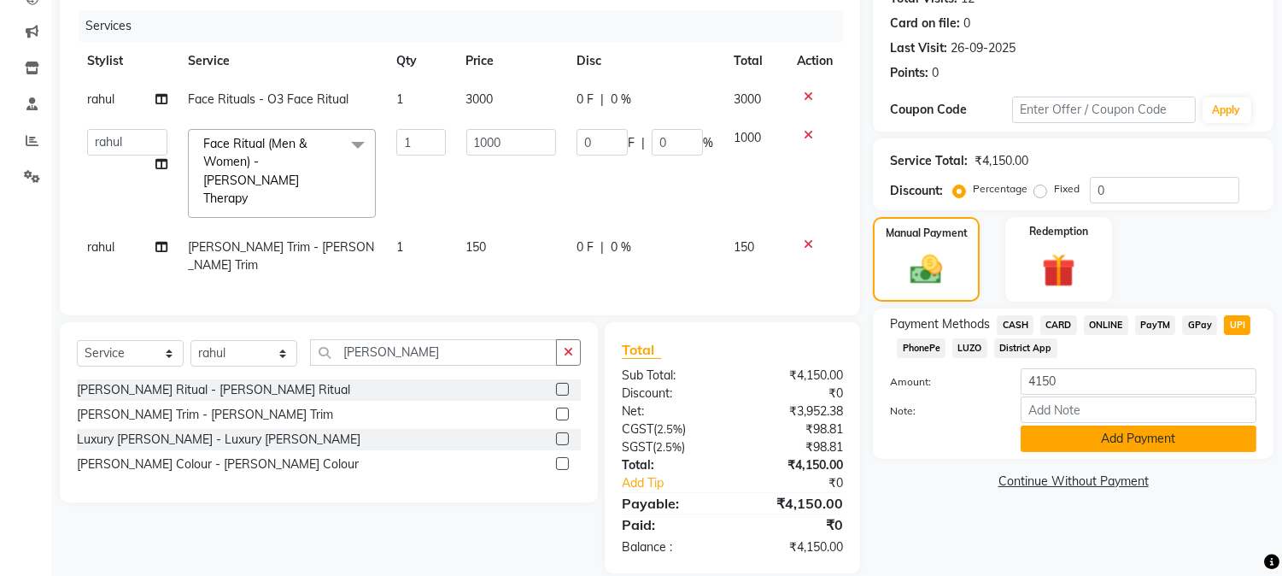
click at [1070, 441] on button "Add Payment" at bounding box center [1139, 438] width 236 height 26
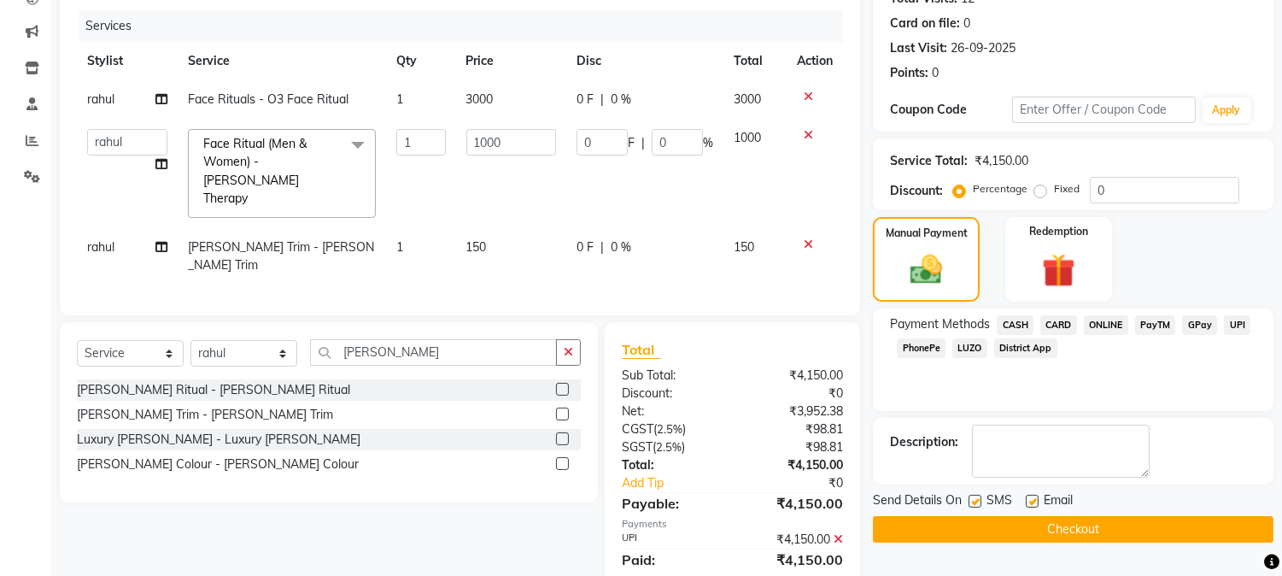
click at [1048, 541] on button "Checkout" at bounding box center [1073, 529] width 401 height 26
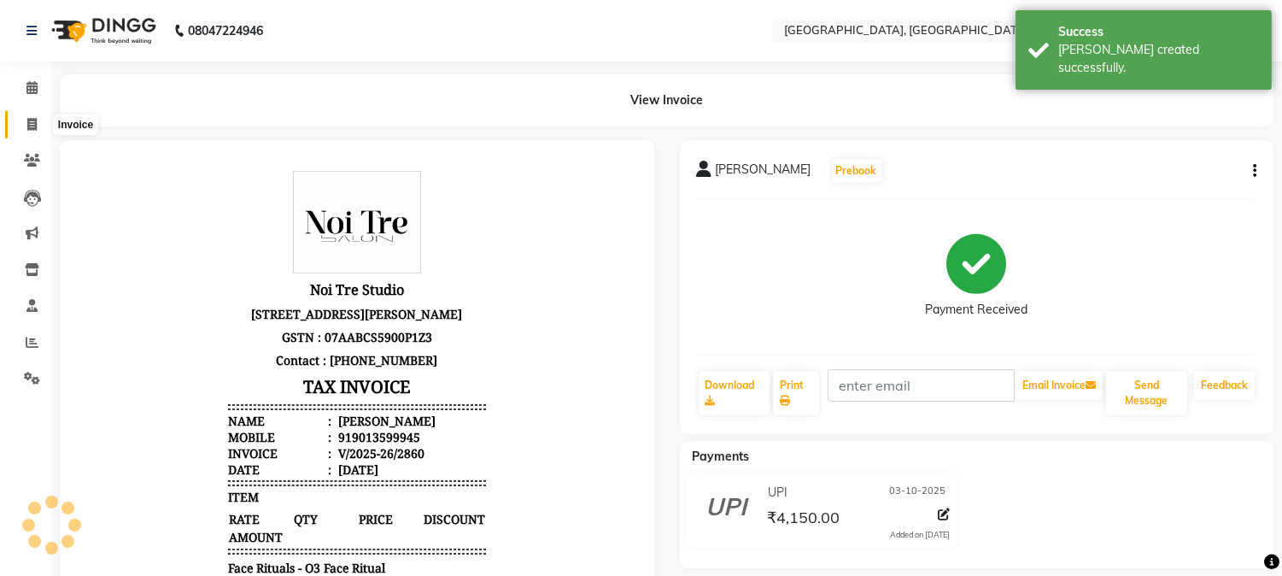
click at [23, 122] on span at bounding box center [32, 125] width 30 height 20
select select "service"
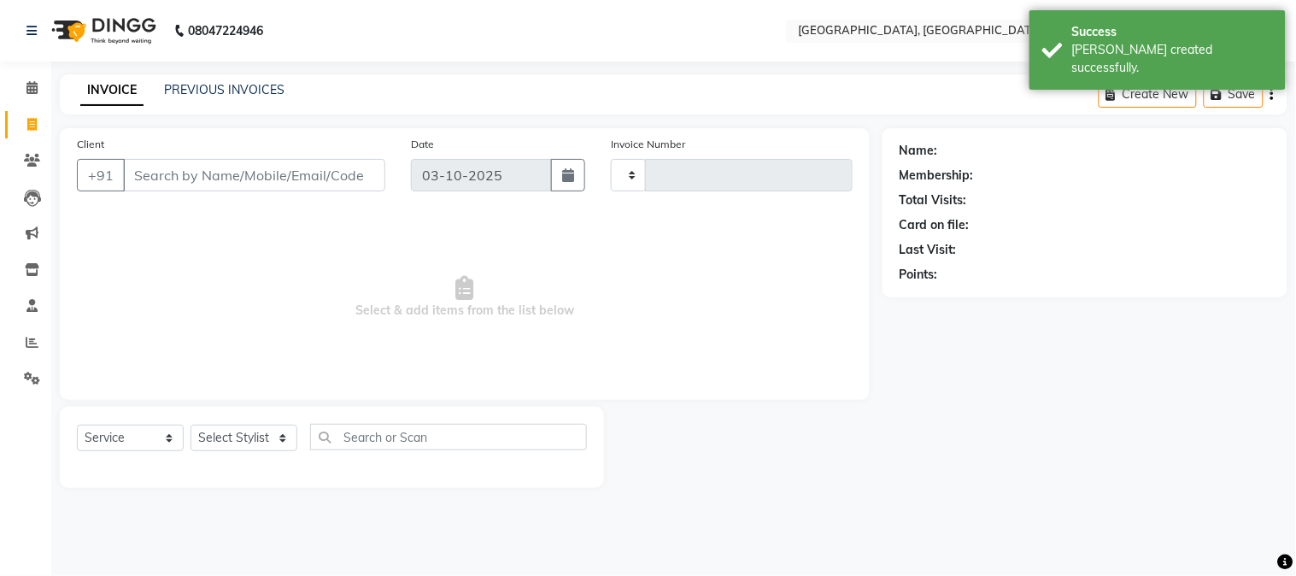
type input "2861"
select select "4884"
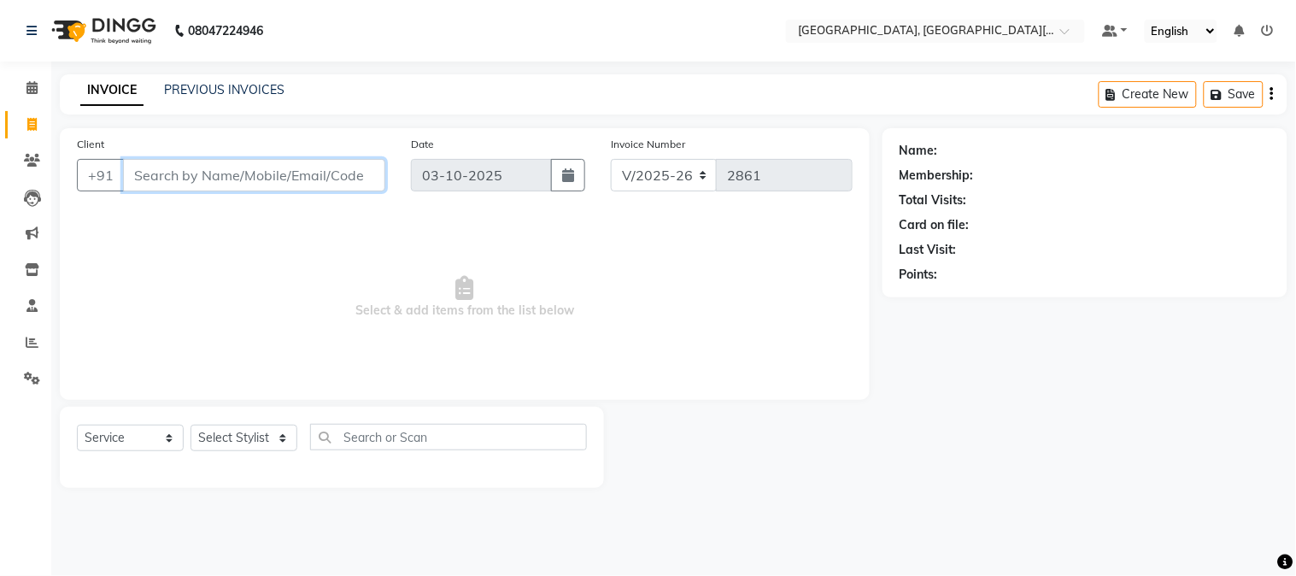
click at [260, 172] on input "Client" at bounding box center [254, 175] width 262 height 32
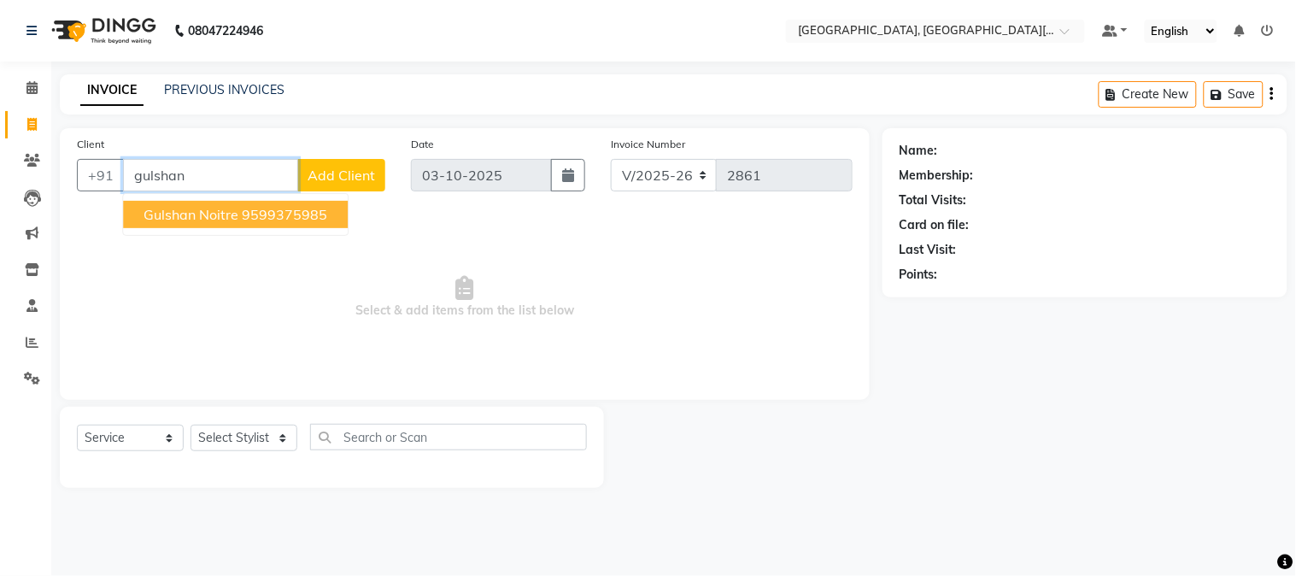
click at [211, 226] on button "gulshan noitre 9599375985" at bounding box center [235, 214] width 225 height 27
type input "9599375985"
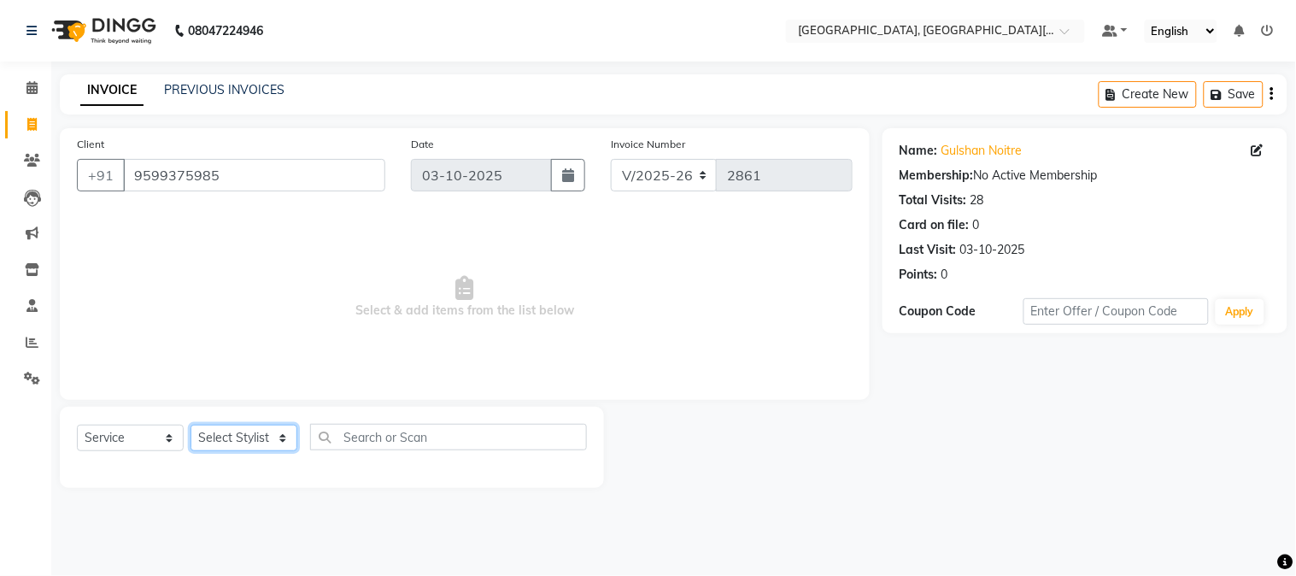
click at [224, 433] on select "Select Stylist [PERSON_NAME] [PERSON_NAME] GAURAV gulshan [PERSON_NAME] Manager…" at bounding box center [243, 438] width 107 height 26
select select "89451"
click at [190, 425] on select "Select Stylist [PERSON_NAME] [PERSON_NAME] GAURAV gulshan [PERSON_NAME] Manager…" at bounding box center [243, 438] width 107 height 26
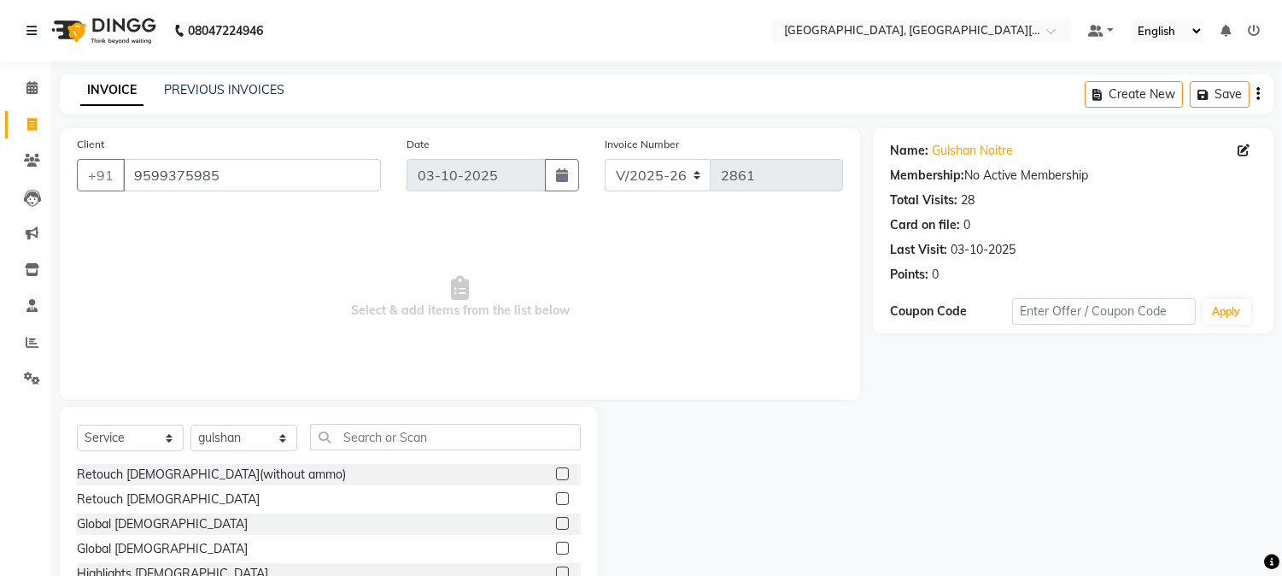
drag, startPoint x: 424, startPoint y: 455, endPoint x: 439, endPoint y: 446, distance: 18.0
click at [439, 446] on div "Select Service Product Membership Package Voucher Prepaid Gift Card Select Styl…" at bounding box center [329, 444] width 504 height 40
click at [439, 446] on input "text" at bounding box center [445, 437] width 271 height 26
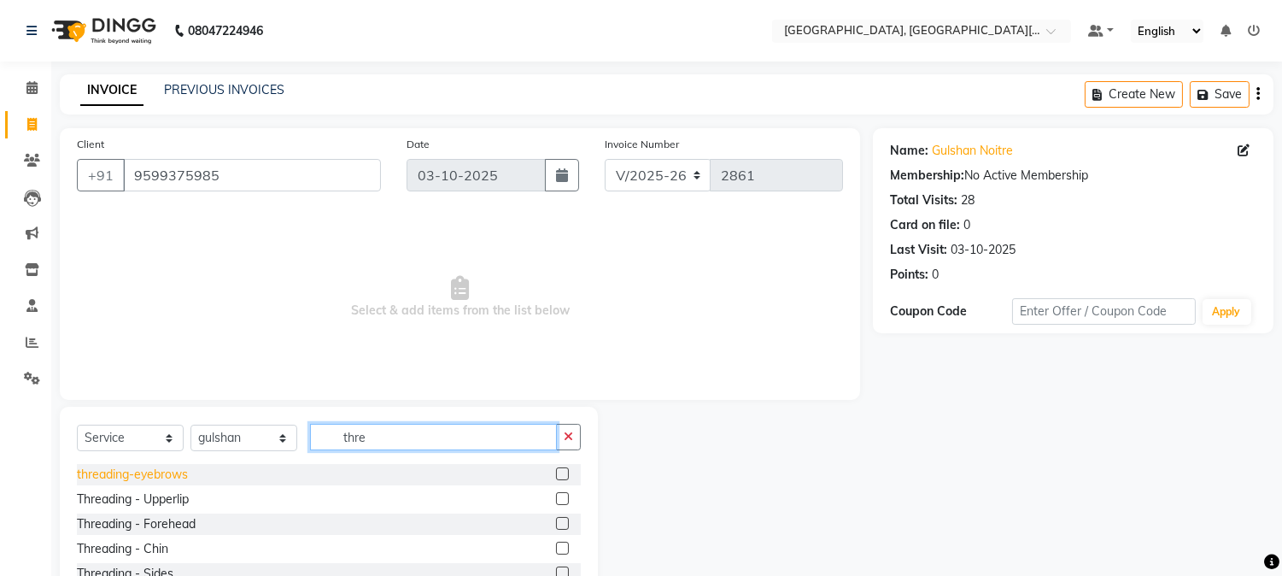
type input "thre"
click at [140, 473] on div "threading-eyebrows" at bounding box center [132, 475] width 111 height 18
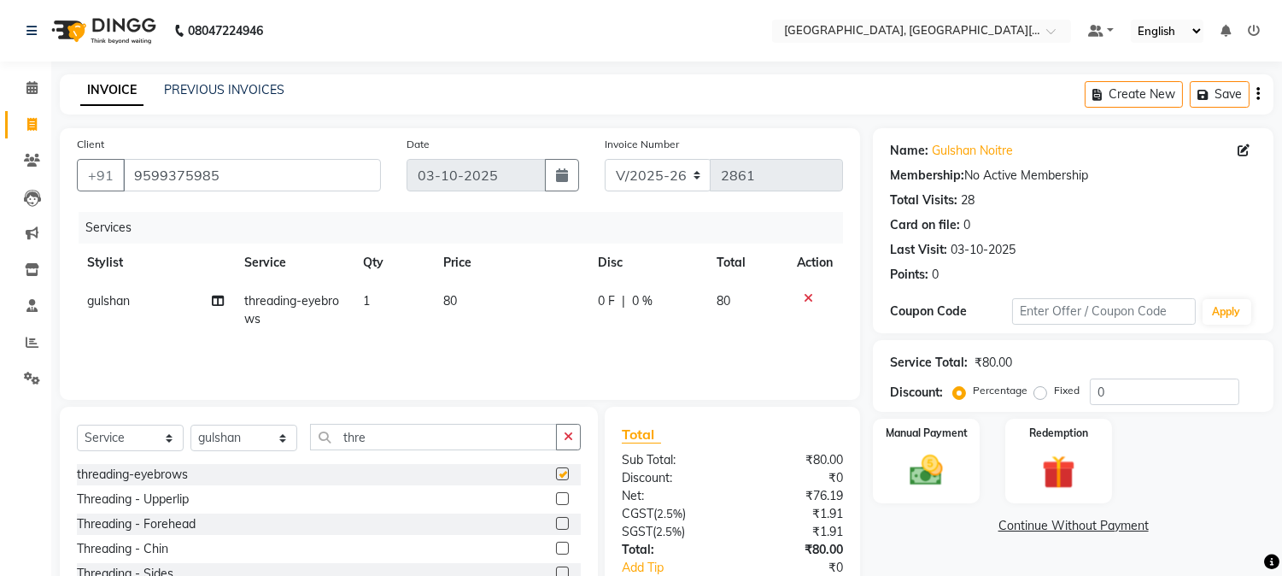
checkbox input "false"
click at [941, 461] on img at bounding box center [927, 471] width 56 height 40
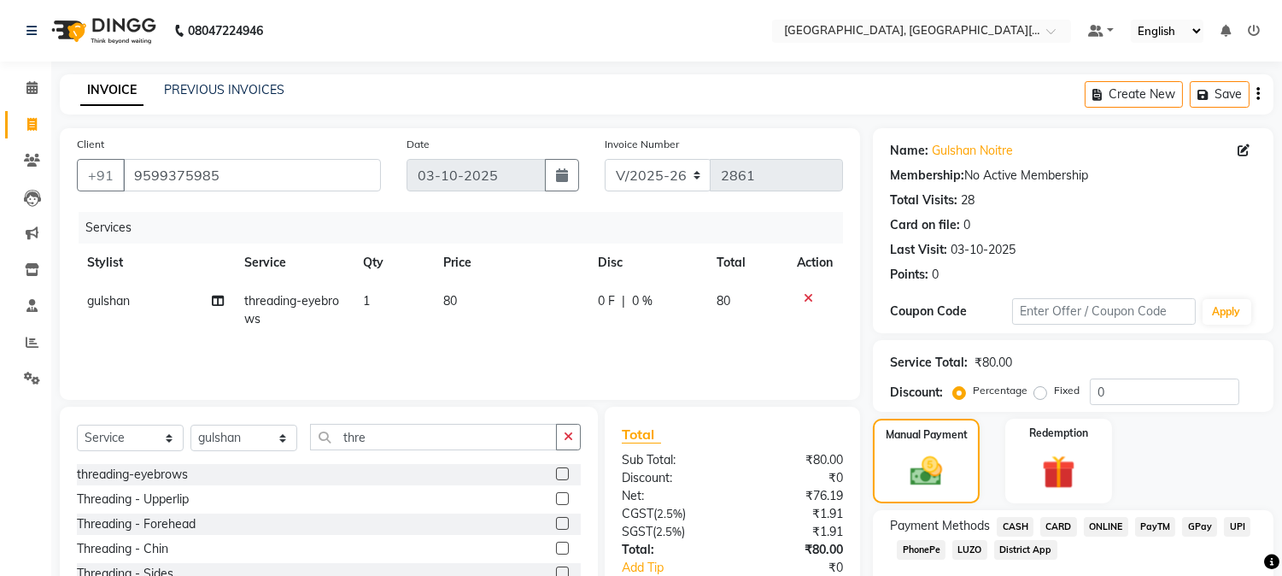
click at [1226, 517] on div "UPI" at bounding box center [1233, 528] width 33 height 23
click at [1243, 530] on span "UPI" at bounding box center [1237, 527] width 26 height 20
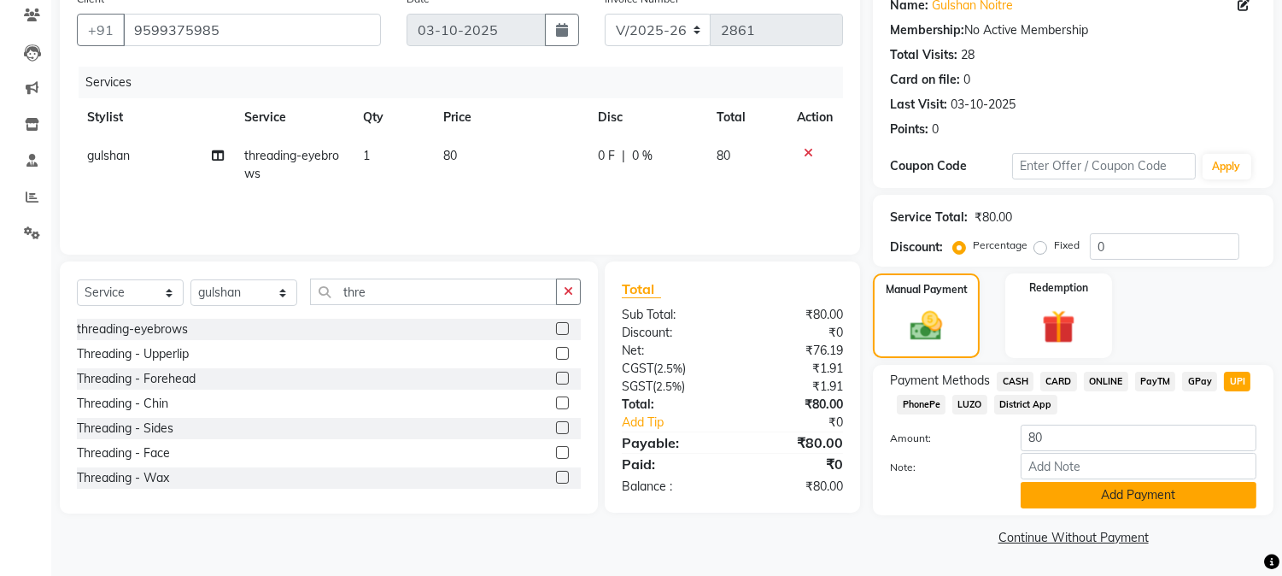
click at [1154, 505] on button "Add Payment" at bounding box center [1139, 495] width 236 height 26
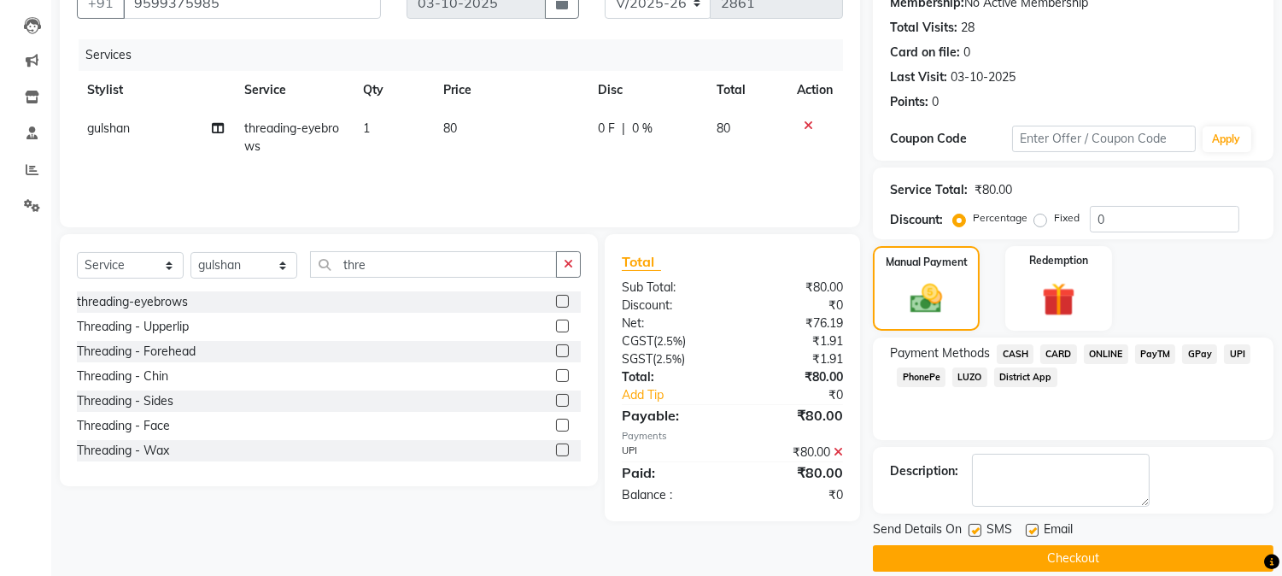
scroll to position [192, 0]
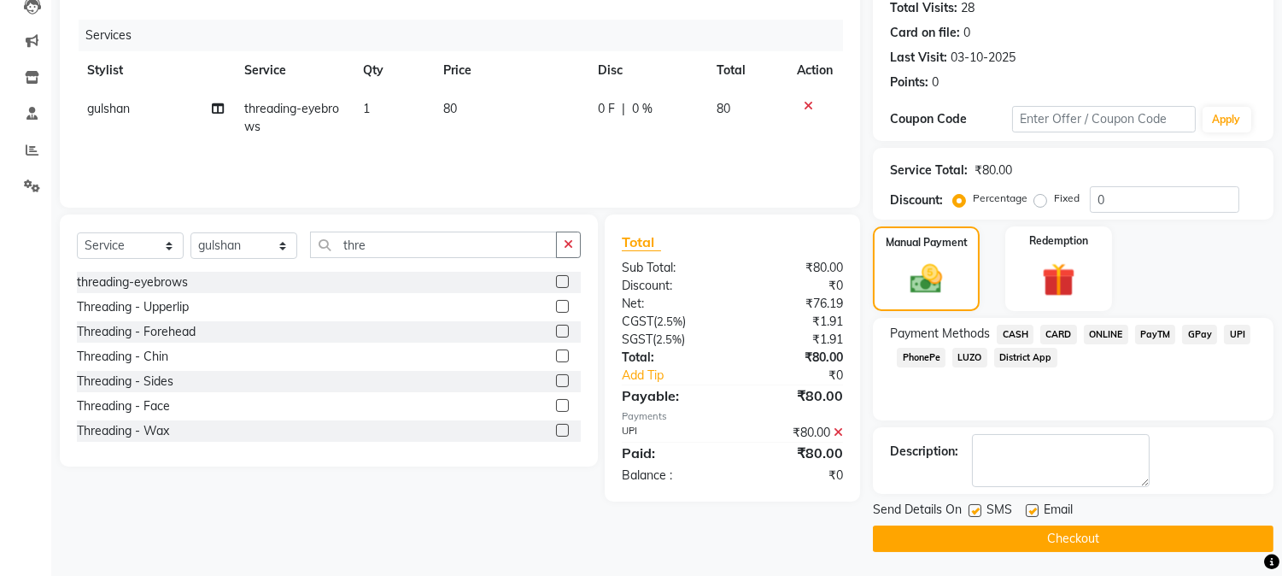
click at [1213, 536] on button "Checkout" at bounding box center [1073, 538] width 401 height 26
